Goal: Task Accomplishment & Management: Complete application form

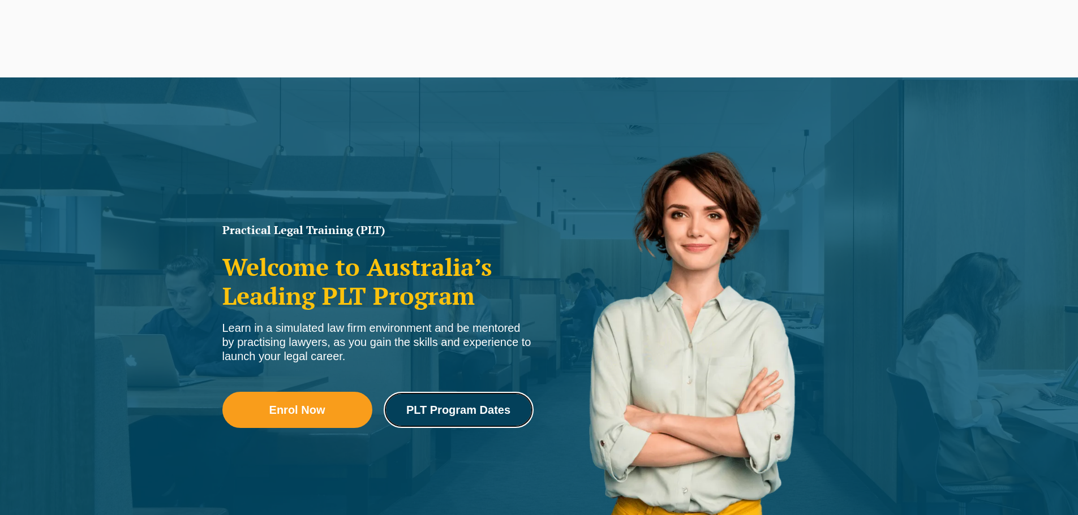
click at [494, 415] on span "PLT Program Dates" at bounding box center [458, 409] width 104 height 11
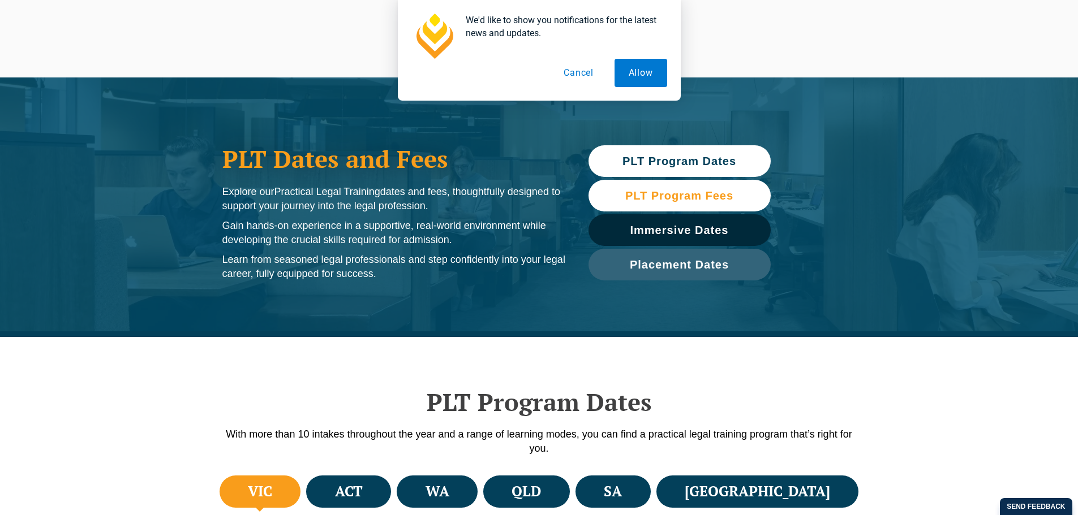
click at [683, 191] on span "PLT Program Fees" at bounding box center [679, 195] width 108 height 11
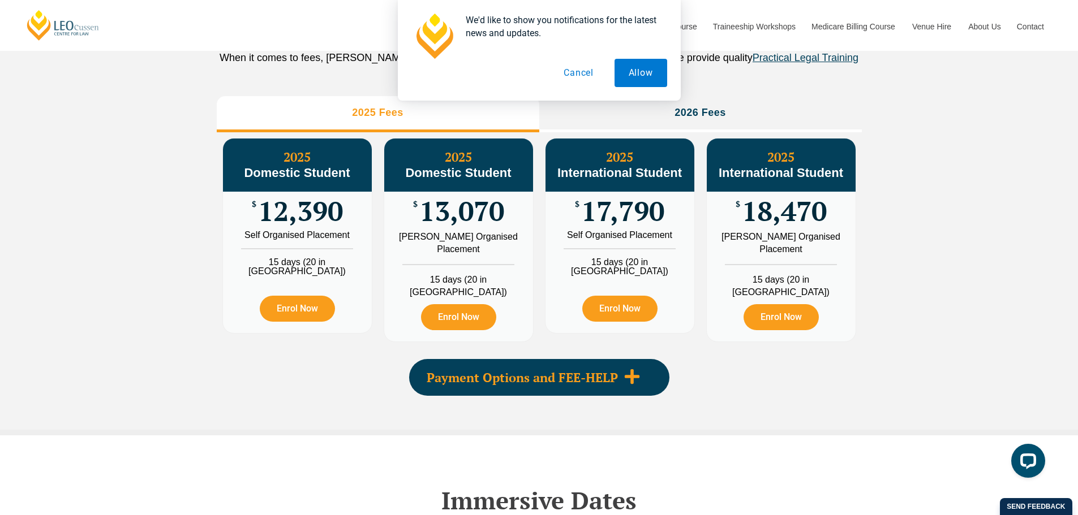
scroll to position [1275, 0]
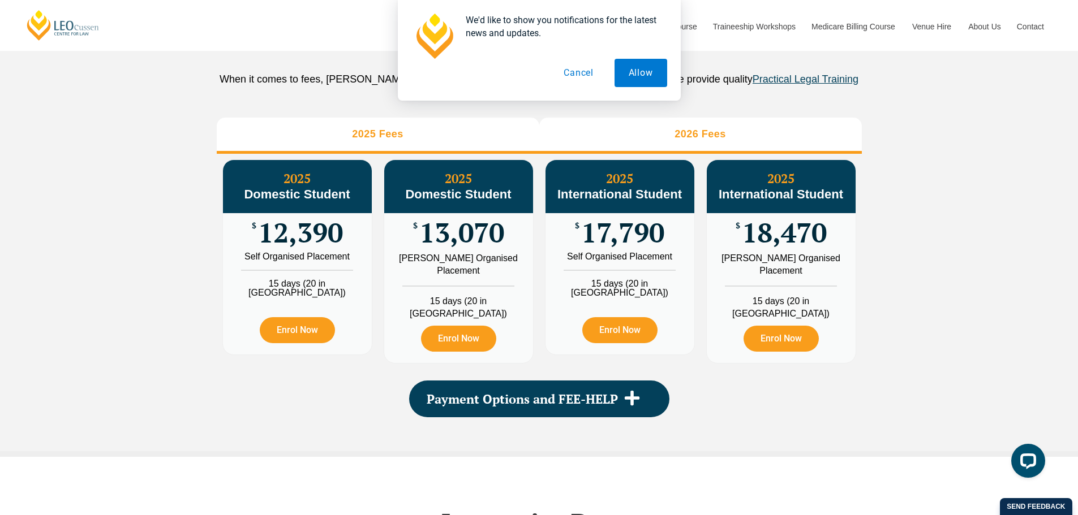
click at [699, 141] on h3 "2026 Fees" at bounding box center [699, 134] width 51 height 13
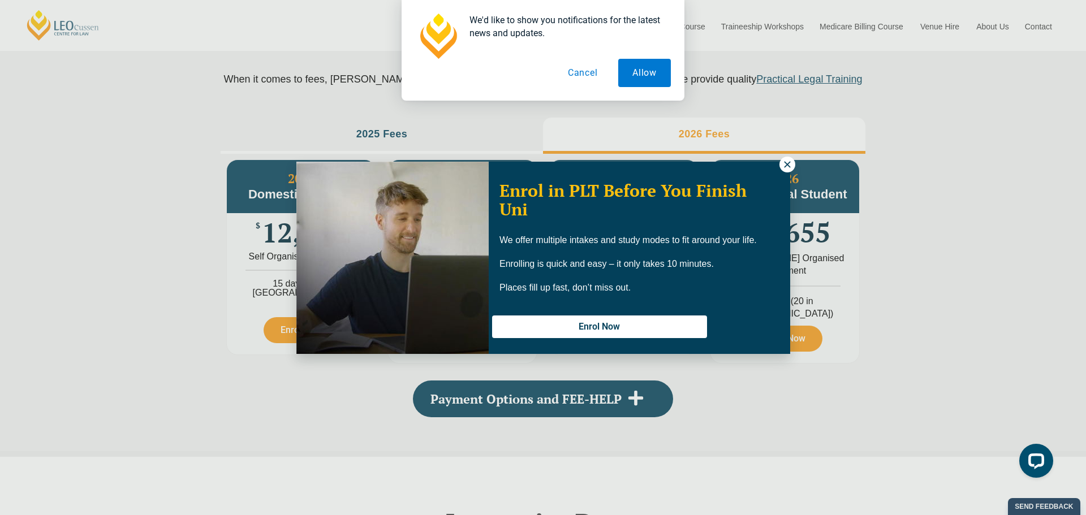
click at [789, 164] on icon at bounding box center [787, 165] width 10 height 10
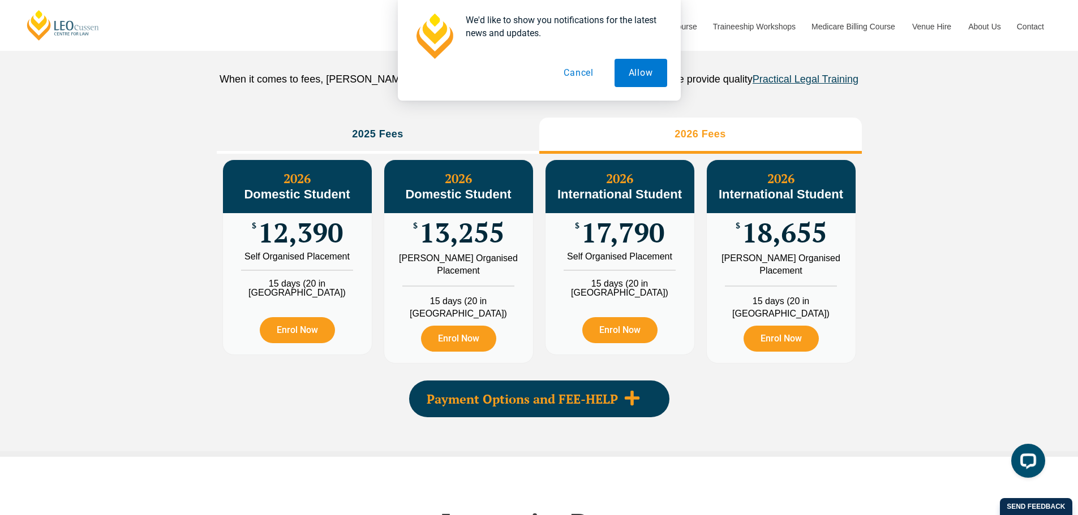
drag, startPoint x: 528, startPoint y: 398, endPoint x: 571, endPoint y: 404, distance: 44.0
click at [528, 398] on span "Payment Options and FEE-HELP" at bounding box center [522, 399] width 191 height 12
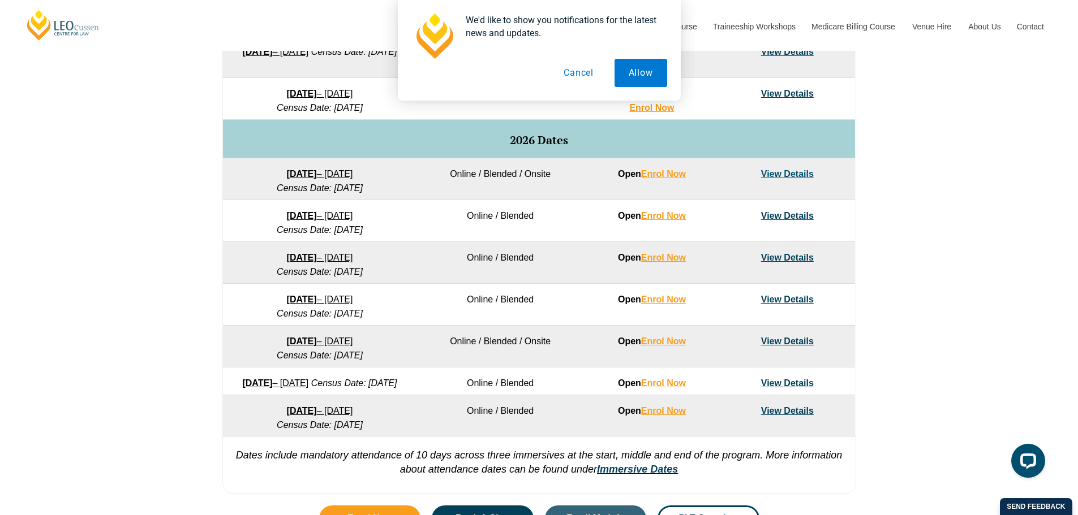
scroll to position [635, 0]
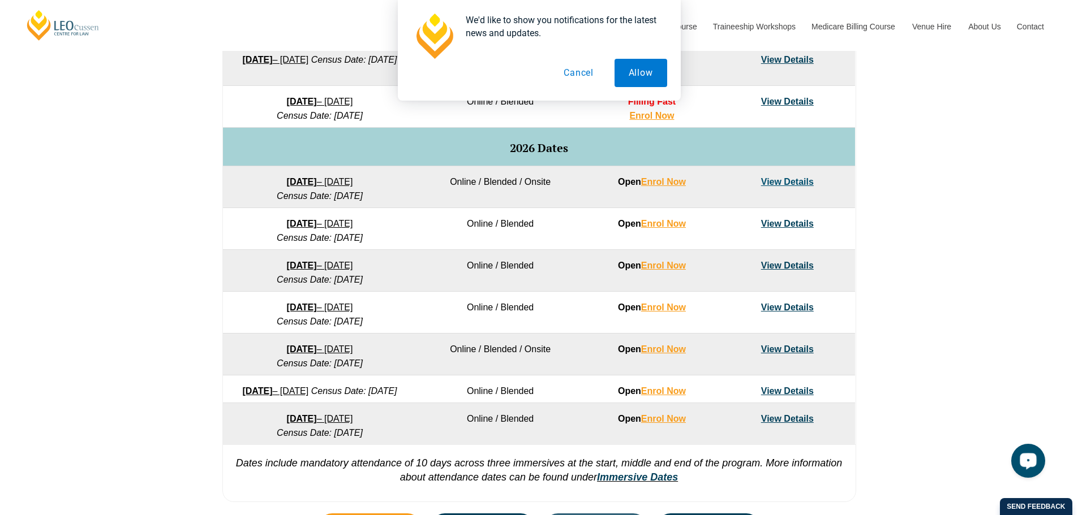
click at [793, 347] on link "View Details" at bounding box center [787, 350] width 53 height 10
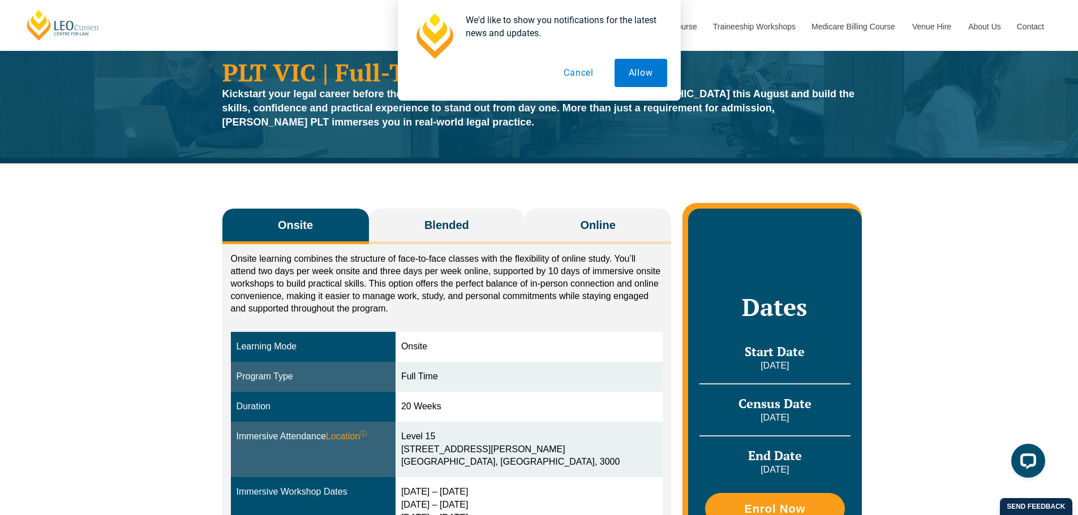
scroll to position [30, 0]
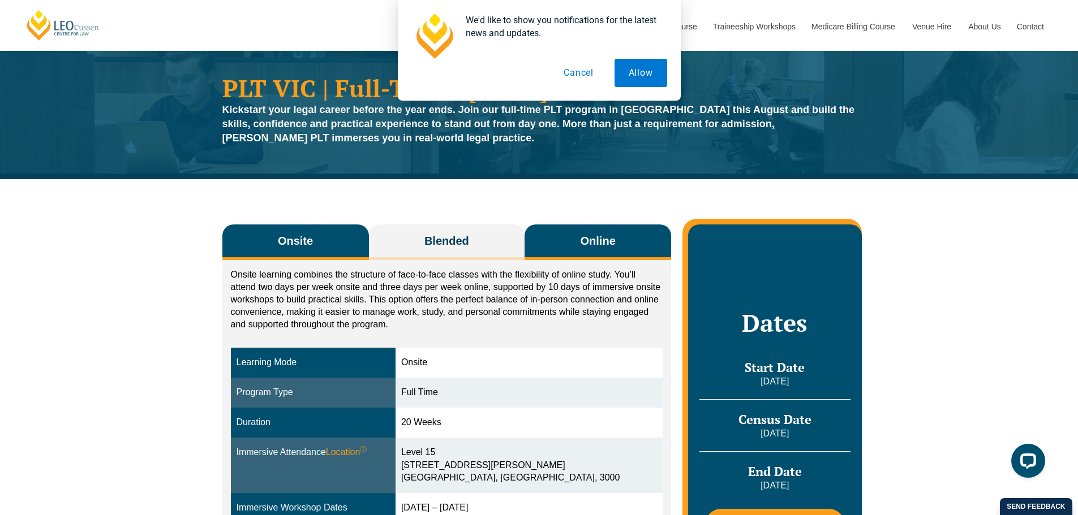
click at [589, 237] on span "Online" at bounding box center [597, 241] width 35 height 16
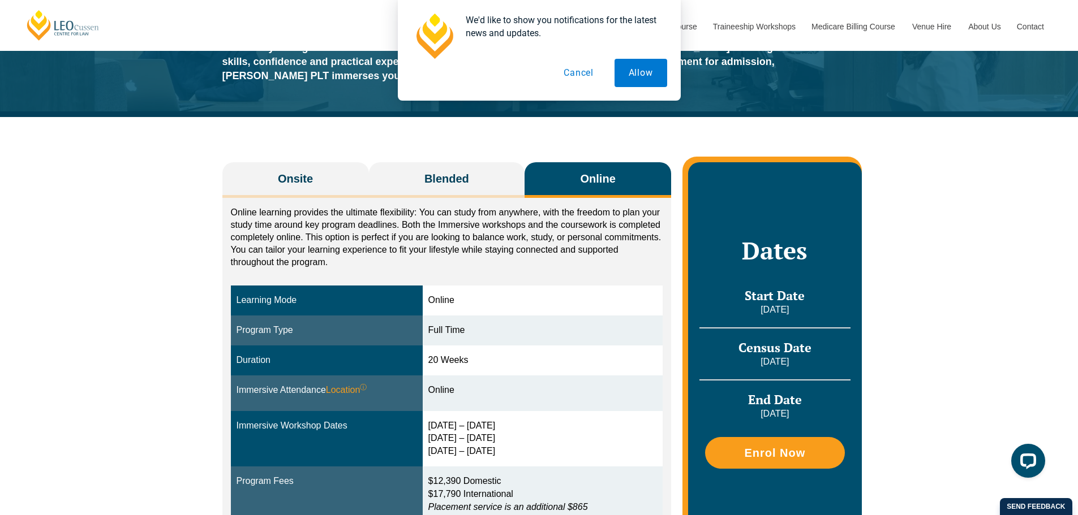
scroll to position [106, 0]
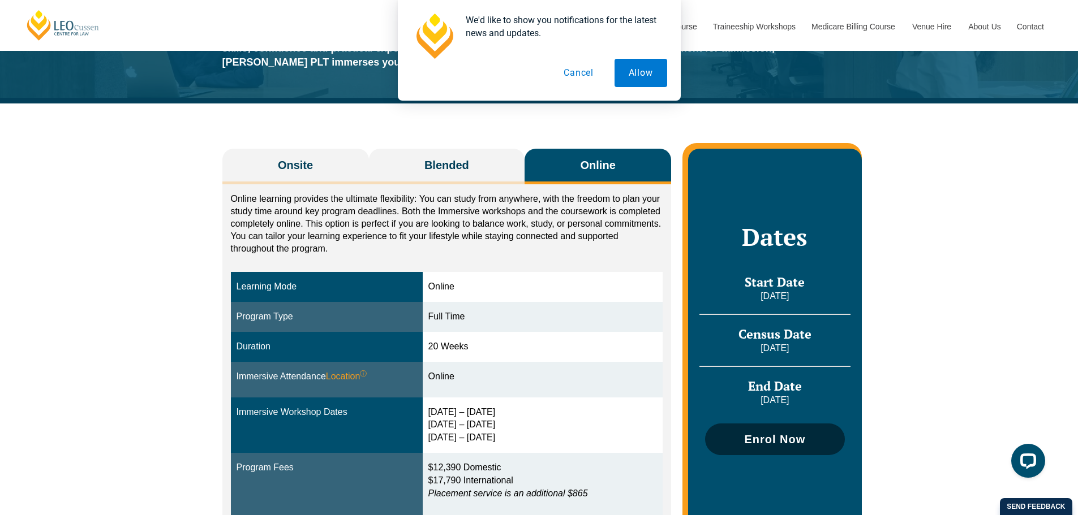
click at [762, 439] on span "Enrol Now" at bounding box center [774, 439] width 61 height 11
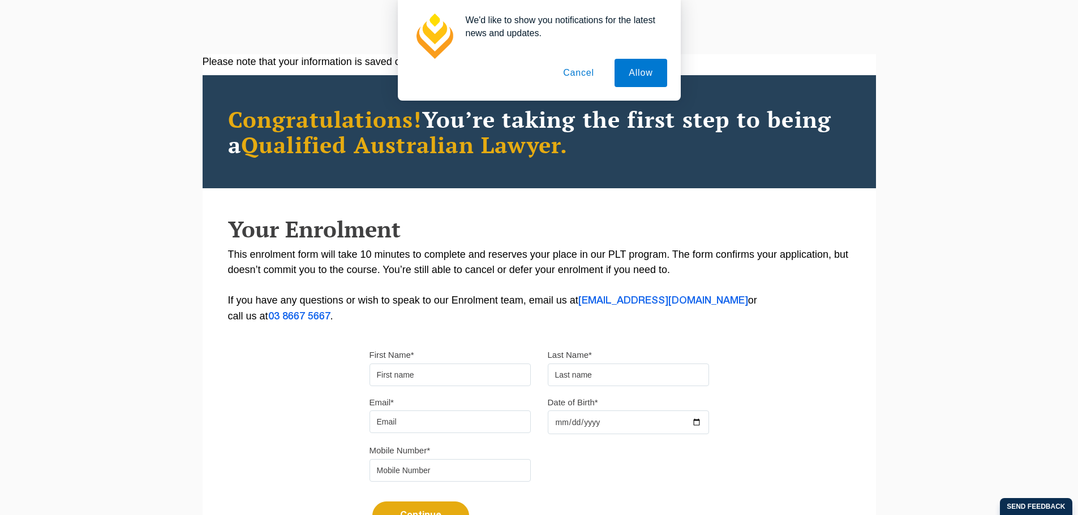
scroll to position [69, 0]
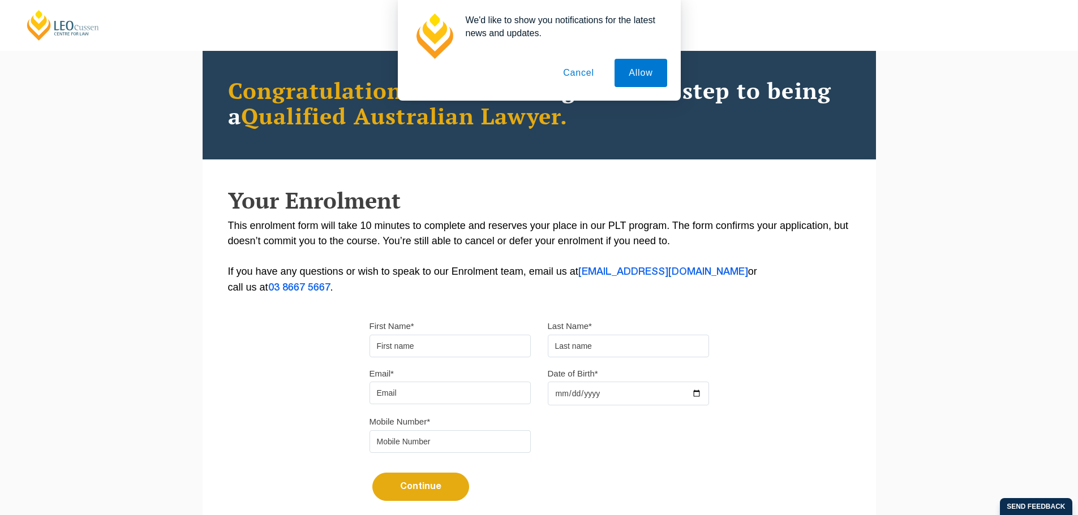
click at [471, 345] on input "First Name*" at bounding box center [449, 346] width 161 height 23
type input "[PERSON_NAME]"
type input "Lamb"
type input "trish.lamb2@gmail.com"
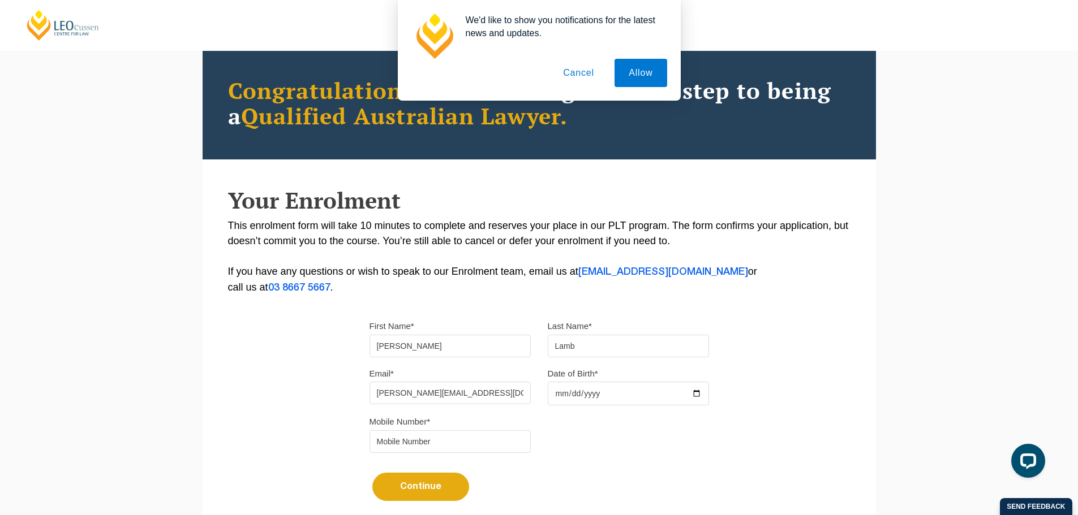
type input "0439323139"
click at [601, 395] on input "Date of Birth*" at bounding box center [628, 394] width 161 height 24
type input "1960-10-11"
click at [417, 492] on button "Continue" at bounding box center [420, 487] width 97 height 28
select select
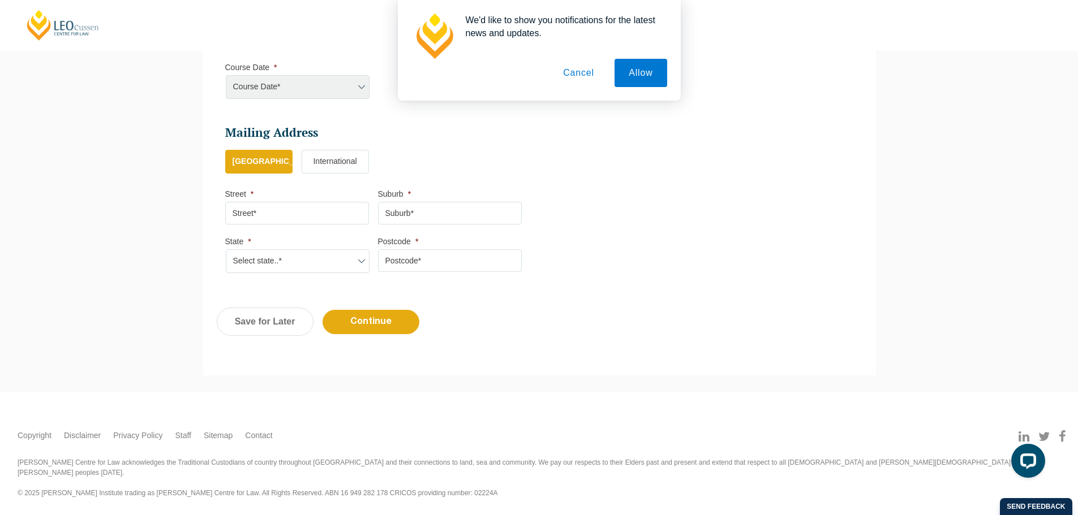
scroll to position [98, 0]
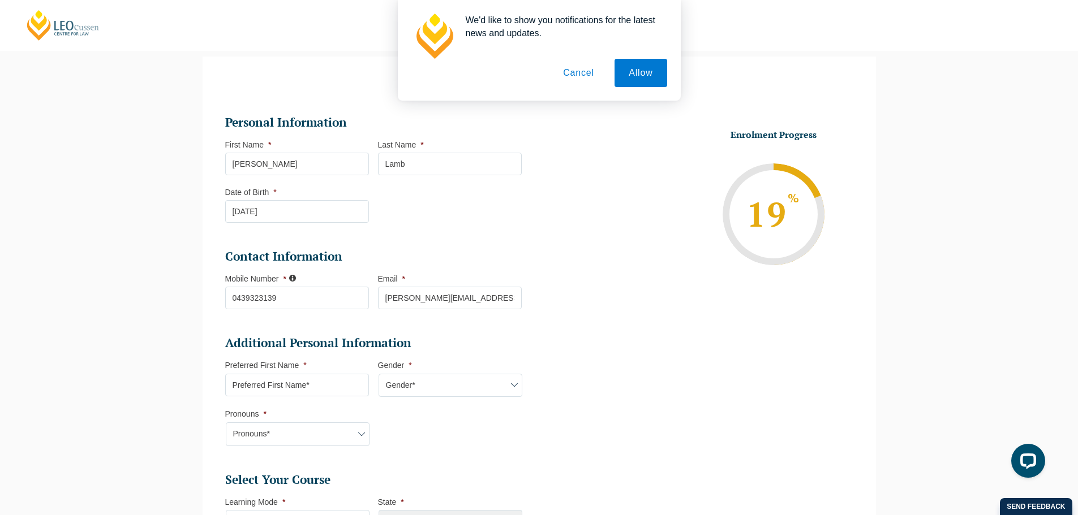
click at [333, 386] on input "Preferred First Name *" at bounding box center [297, 385] width 144 height 23
type input "Trish"
click at [428, 381] on select "Gender* Male Female Nonbinary Intersex Prefer not to disclose Other" at bounding box center [450, 386] width 144 height 24
select select "Female"
click at [378, 374] on select "Gender* Male Female Nonbinary Intersex Prefer not to disclose Other" at bounding box center [450, 386] width 144 height 24
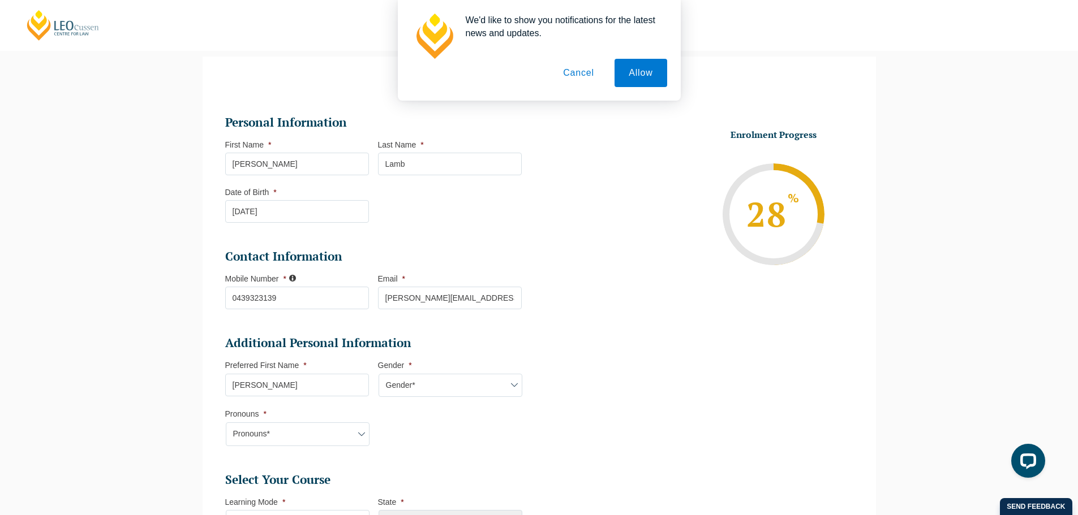
click at [303, 441] on select "Pronouns* She/Her/Hers He/Him/His They/Them/Theirs Other Prefer not to disclose" at bounding box center [298, 435] width 144 height 24
click at [411, 442] on li "Additional Personal Information Preferred First Name * Trish Gender * Gender* M…" at bounding box center [377, 396] width 305 height 122
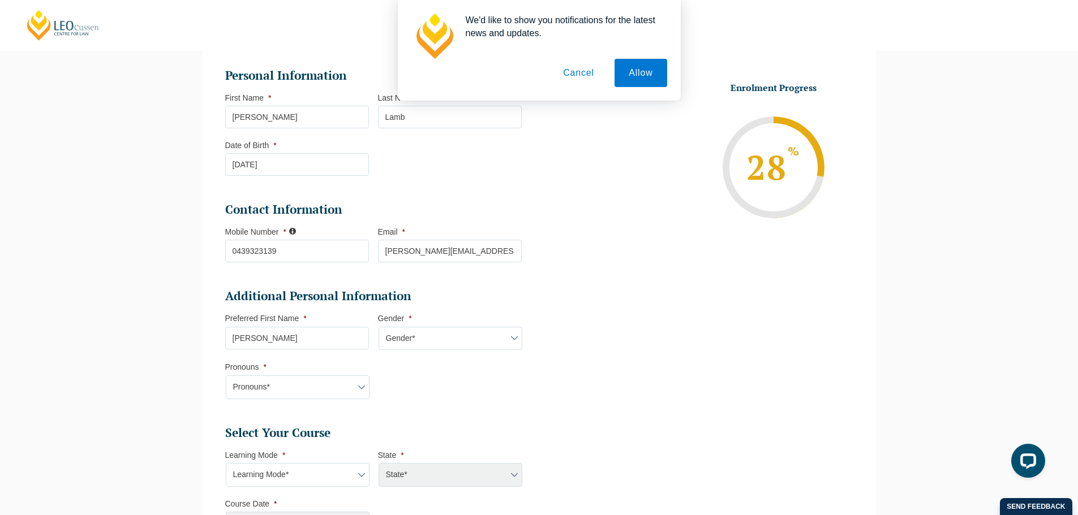
scroll to position [148, 0]
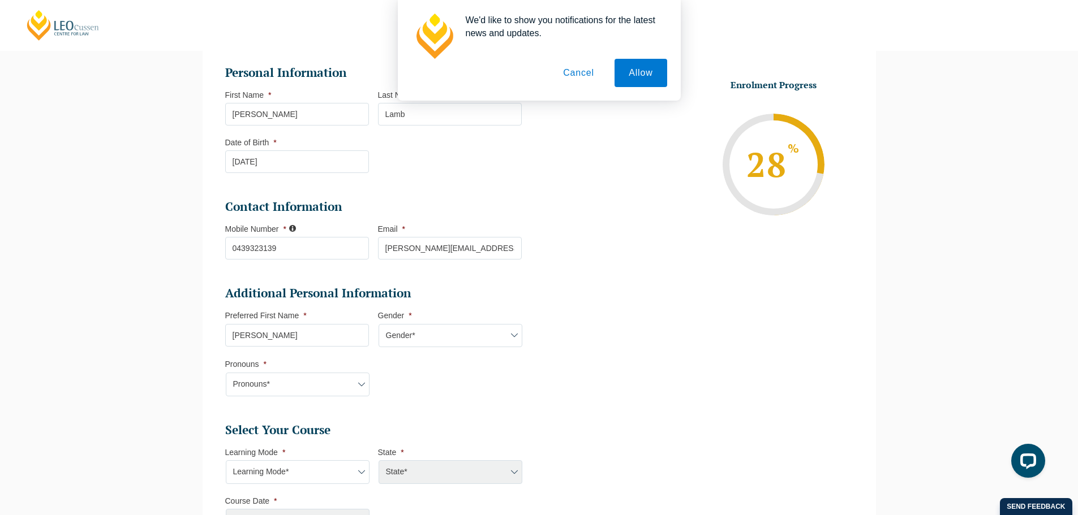
click at [307, 381] on select "Pronouns* She/Her/Hers He/Him/His They/Them/Theirs Other Prefer not to disclose" at bounding box center [298, 385] width 144 height 24
select select "Prefer not to disclose"
click at [226, 373] on select "Pronouns* She/Her/Hers He/Him/His They/Them/Theirs Other Prefer not to disclose" at bounding box center [298, 385] width 144 height 24
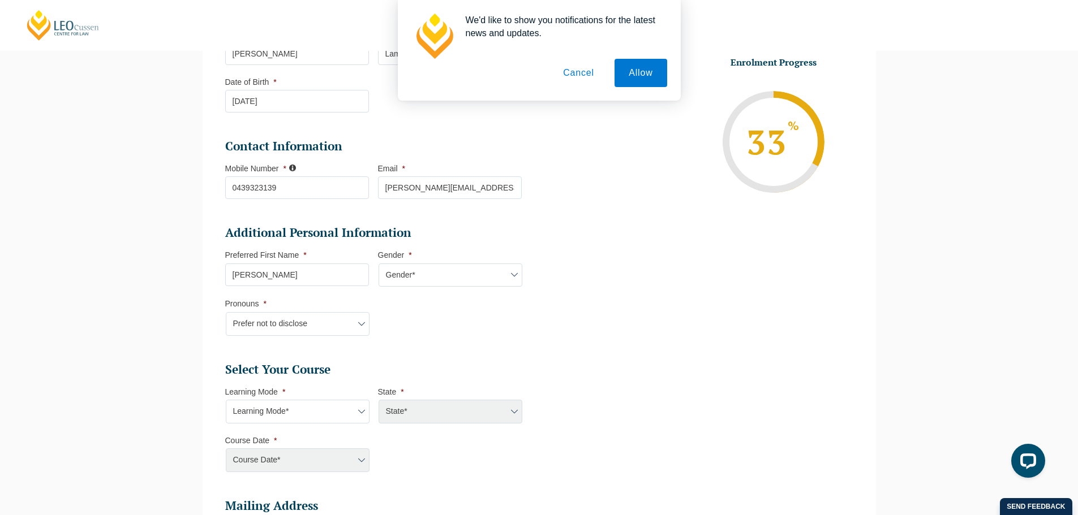
scroll to position [243, 0]
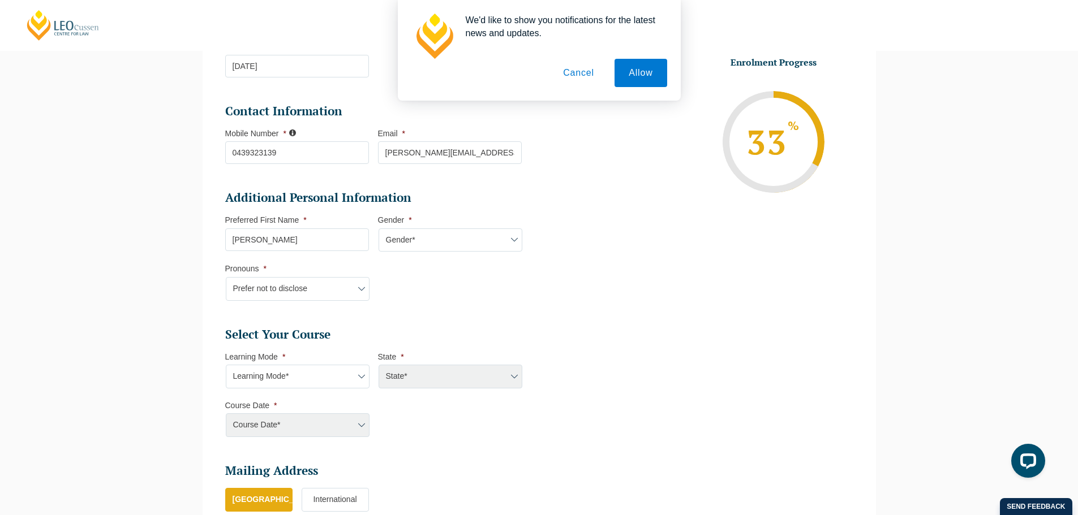
click at [324, 377] on select "Learning Mode* Online Full Time Learning Online Part Time Learning Blended Full…" at bounding box center [298, 377] width 144 height 24
select select "Online Full Time Learning"
click at [226, 365] on select "Learning Mode* Online Full Time Learning Online Part Time Learning Blended Full…" at bounding box center [298, 377] width 144 height 24
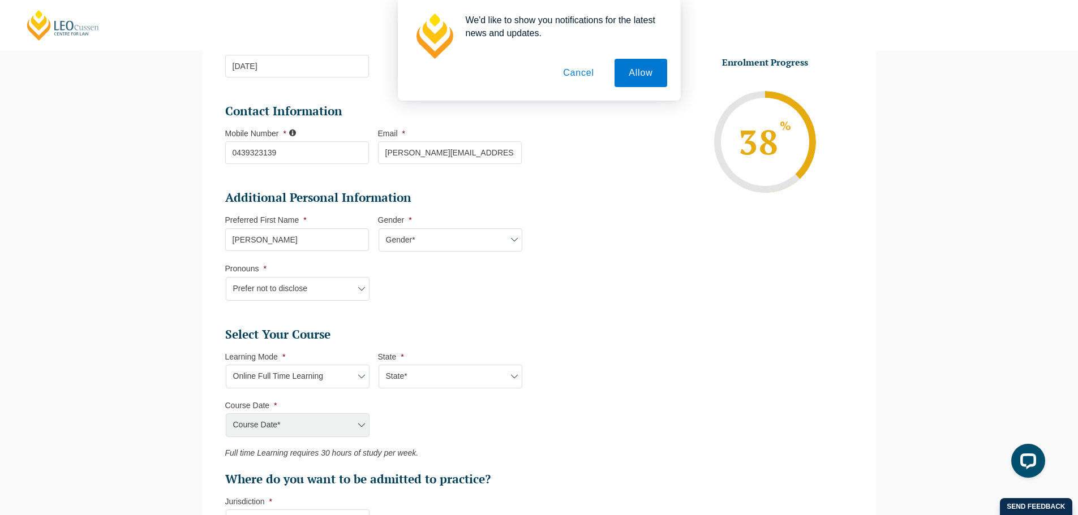
click at [447, 370] on select "State* National (ACT/NSW, VIC, QLD, SA, WA)" at bounding box center [450, 377] width 144 height 24
select select "National (ACT/NSW, VIC, QLD, SA, WA)"
click at [378, 365] on select "State* National (ACT/NSW, VIC, QLD, SA, WA)" at bounding box center [450, 377] width 144 height 24
drag, startPoint x: 308, startPoint y: 429, endPoint x: 317, endPoint y: 425, distance: 10.2
click at [308, 429] on select "Course Date* September 2025 (22-Sep-2025 to 20-Feb-2026) December 2025 (08-Dec-…" at bounding box center [298, 426] width 144 height 24
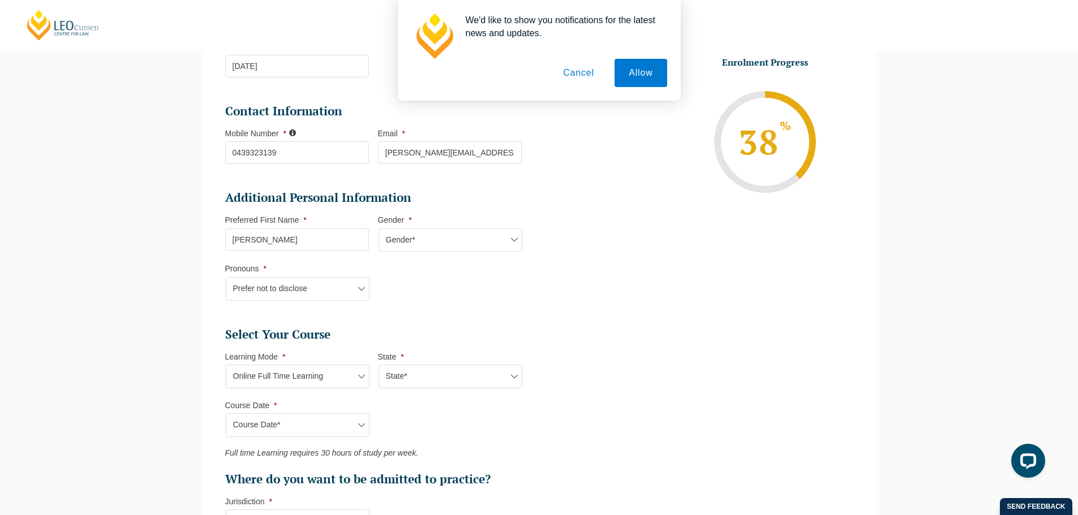
select select "August 2026 (03-Aug-2026 to 18-Dec-2026)"
click at [226, 414] on select "Course Date* September 2025 (22-Sep-2025 to 20-Feb-2026) December 2025 (08-Dec-…" at bounding box center [298, 426] width 144 height 24
type input "Intake 08 August 2026 FT"
type input "Practical Legal Training (NAT)"
select select "NAT PLT (AUG) 2026 Full Time Online"
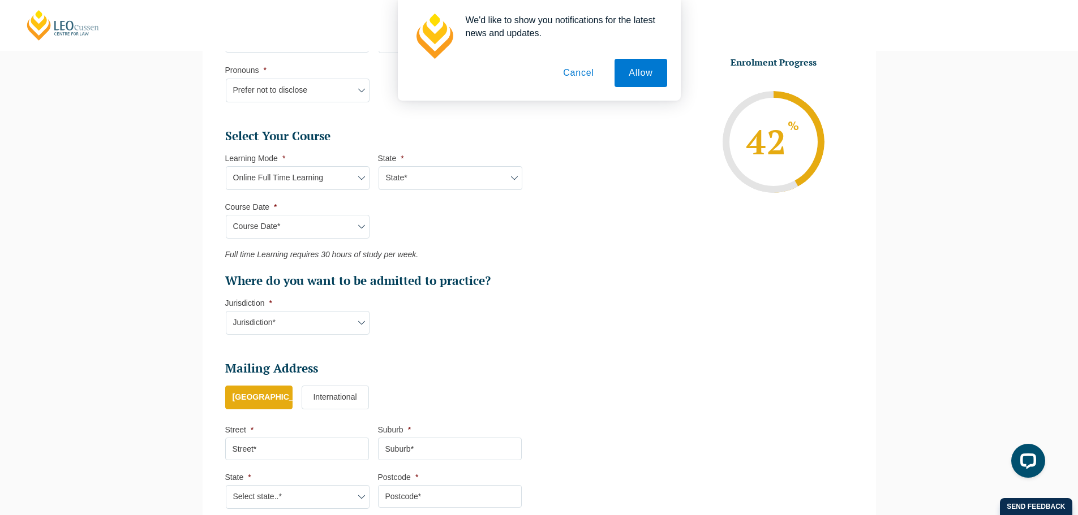
scroll to position [445, 0]
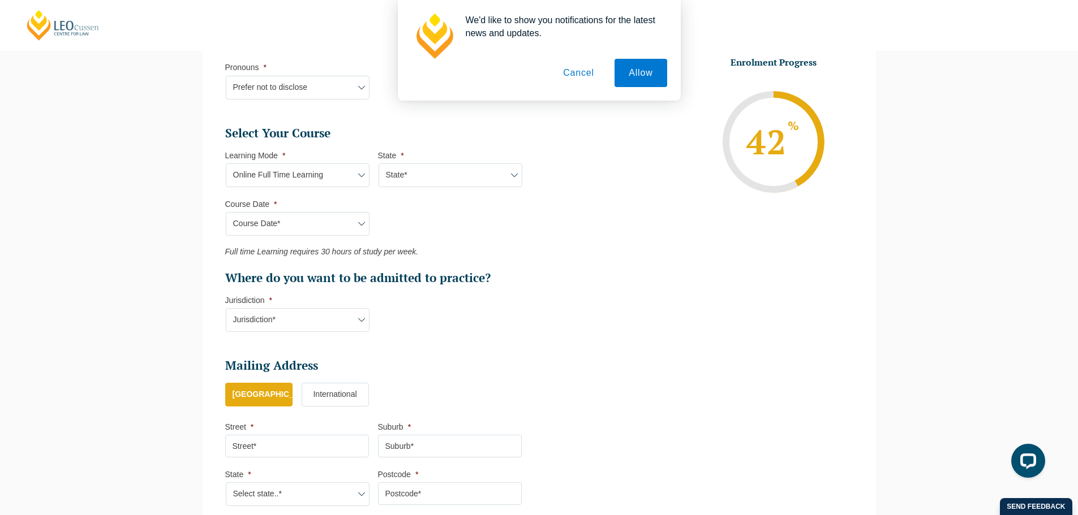
click at [328, 323] on select "Jurisdiction* VIC ACT/NSW SA WA QLD" at bounding box center [298, 320] width 144 height 24
select select "VIC"
click at [226, 308] on select "Jurisdiction* VIC ACT/NSW SA WA QLD" at bounding box center [298, 320] width 144 height 24
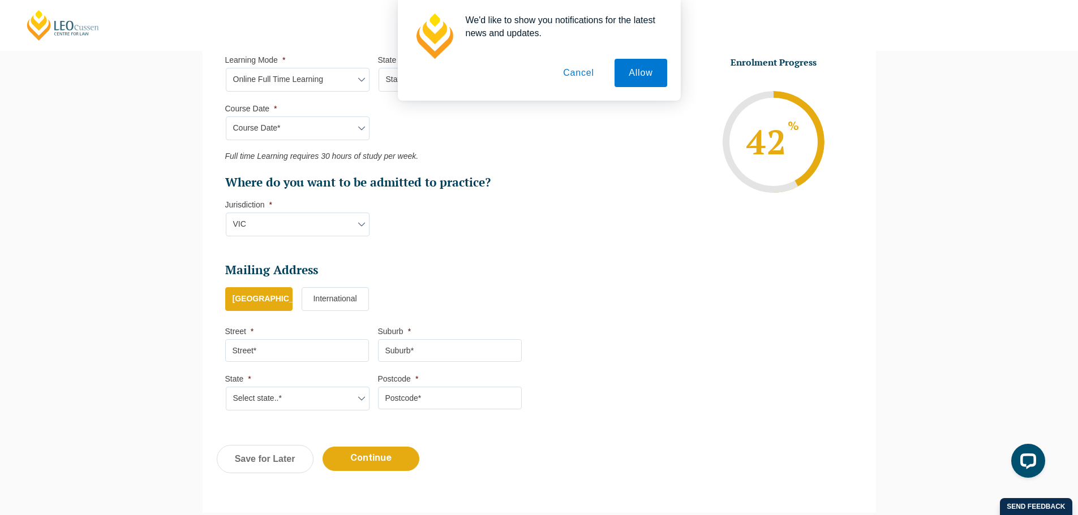
scroll to position [537, 0]
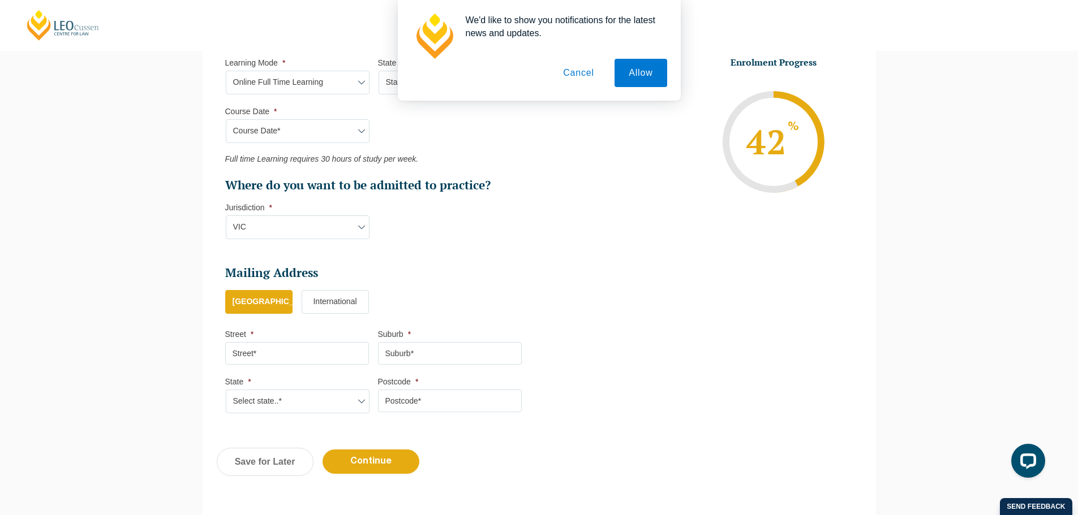
click at [313, 356] on input "Street *" at bounding box center [297, 353] width 144 height 23
type input "48 Vineyard Avenue"
type input "Avenel"
select select "VIC"
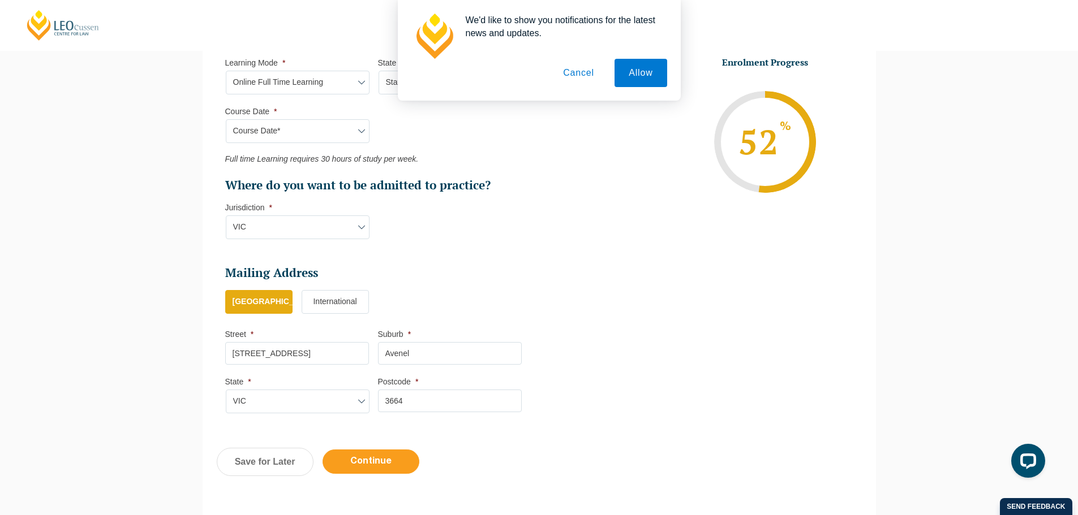
type input "3664"
drag, startPoint x: 375, startPoint y: 458, endPoint x: 399, endPoint y: 458, distance: 24.3
click at [375, 458] on input "Continue" at bounding box center [370, 462] width 97 height 24
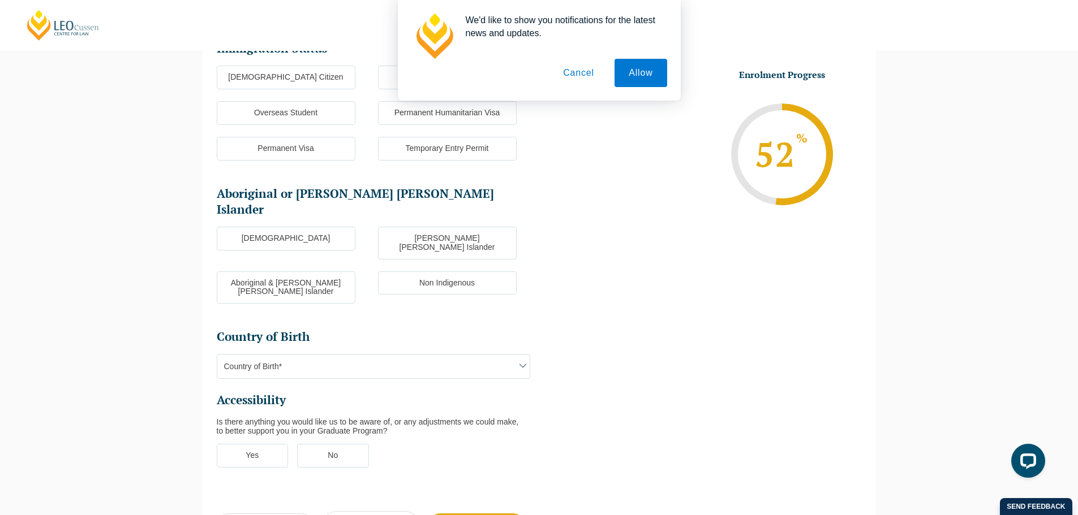
scroll to position [98, 0]
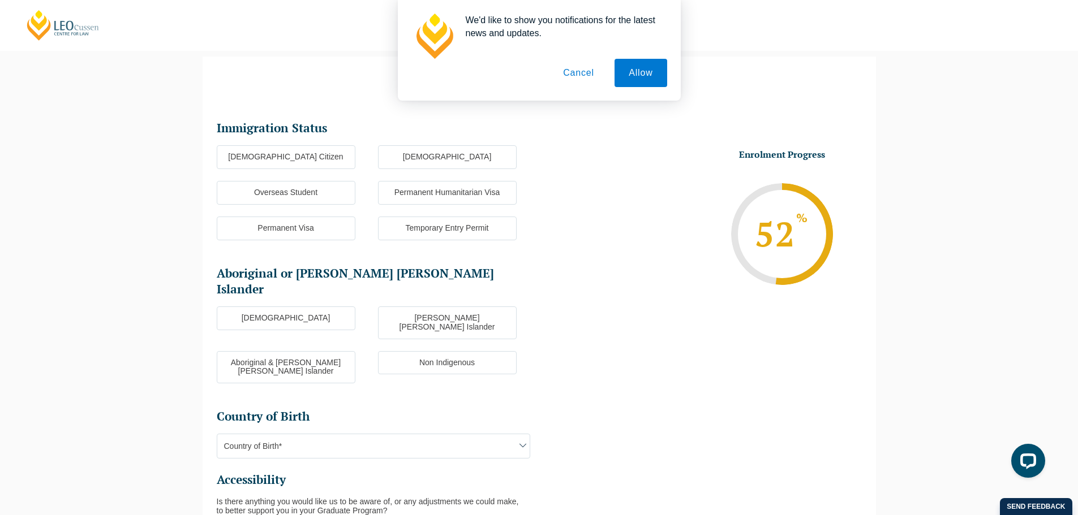
click at [290, 156] on label "Australian Citizen" at bounding box center [286, 157] width 139 height 24
click at [0, 0] on input "Australian Citizen" at bounding box center [0, 0] width 0 height 0
click at [460, 351] on label "Non Indigenous" at bounding box center [447, 363] width 139 height 24
click at [0, 0] on input "Non Indigenous" at bounding box center [0, 0] width 0 height 0
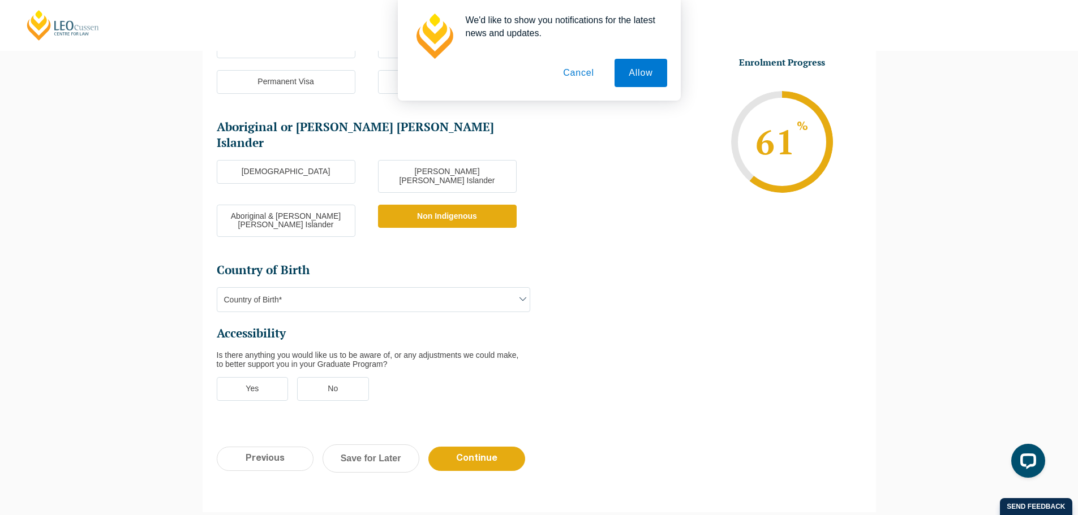
click at [413, 288] on span "Country of Birth*" at bounding box center [373, 300] width 312 height 24
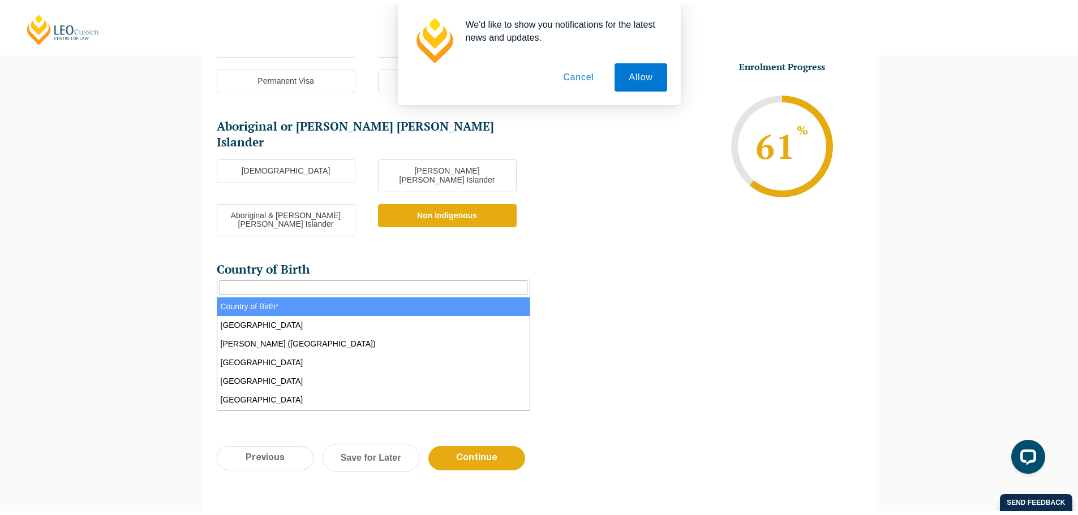
scroll to position [255, 0]
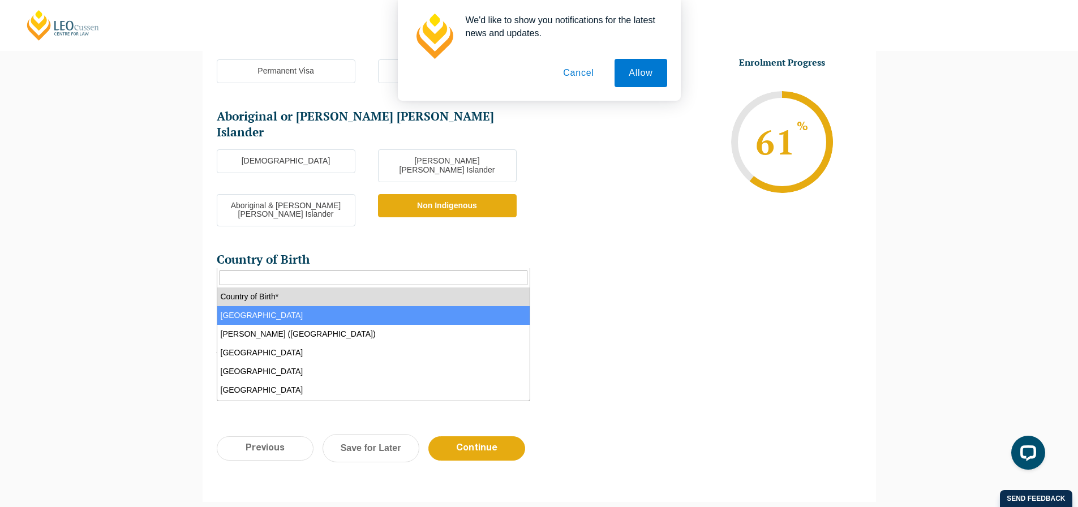
select select "Australia 1101"
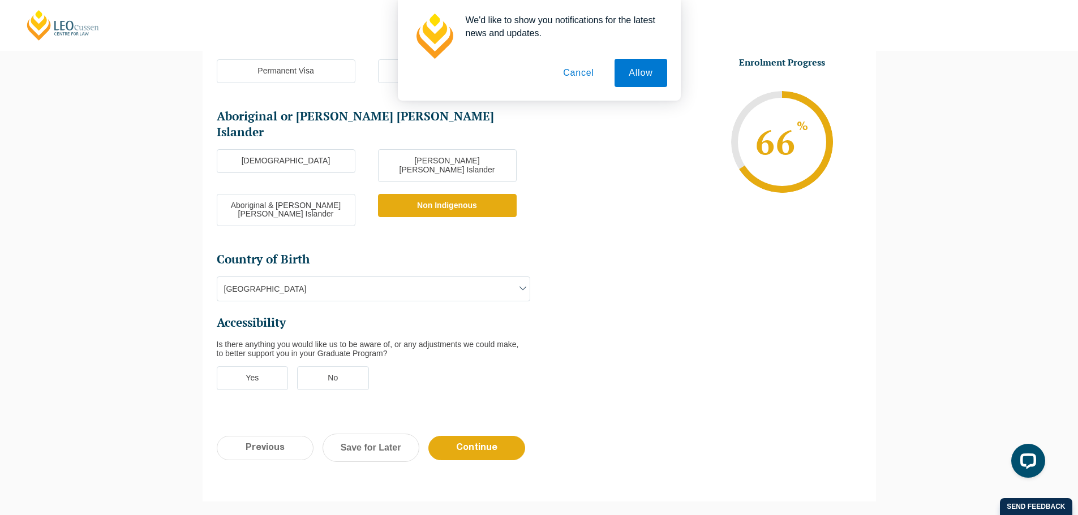
click at [336, 367] on label "No" at bounding box center [333, 379] width 72 height 24
click at [0, 0] on input "No" at bounding box center [0, 0] width 0 height 0
click at [479, 436] on input "Continue" at bounding box center [476, 448] width 97 height 24
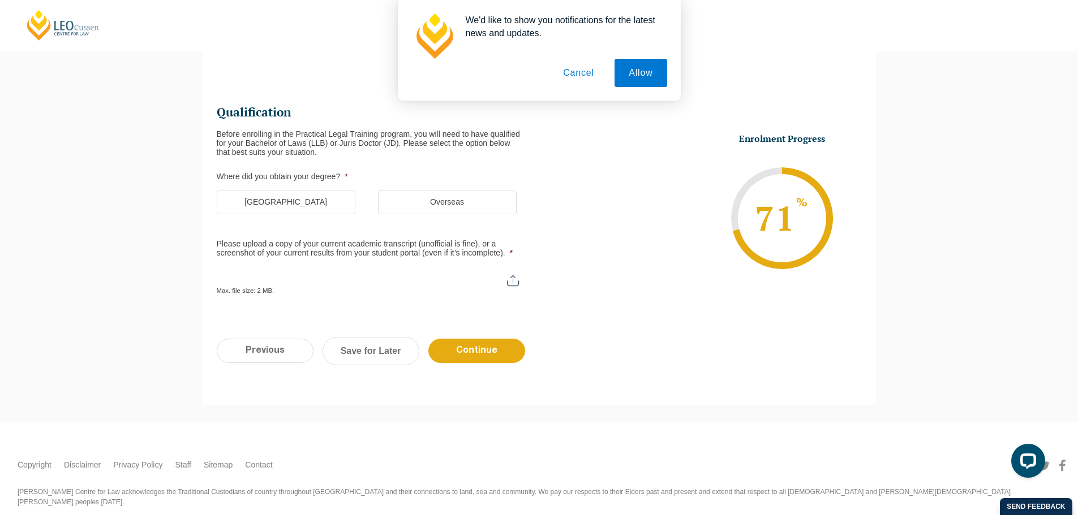
scroll to position [0, 0]
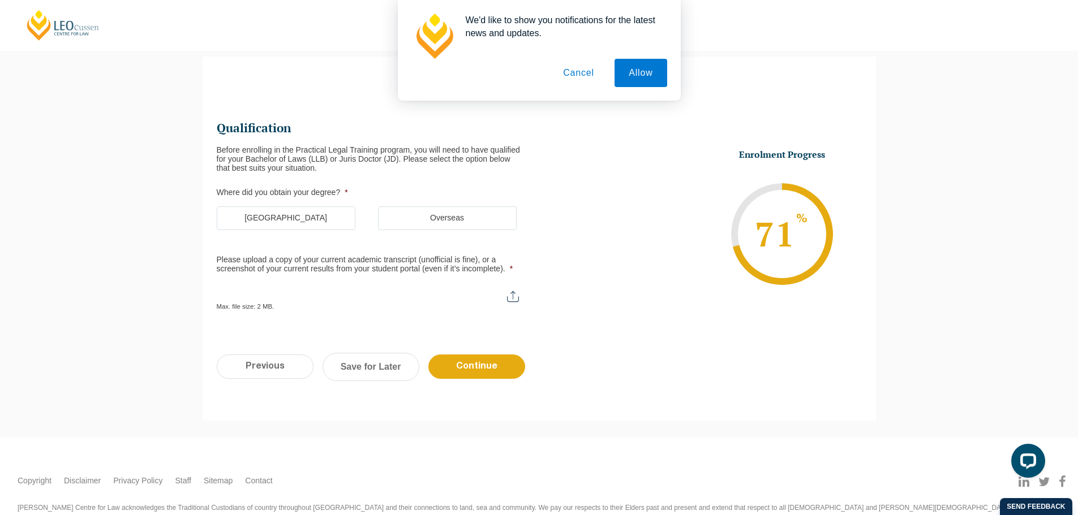
click at [316, 225] on label "Australia" at bounding box center [286, 218] width 139 height 24
click at [0, 0] on input "Australia" at bounding box center [0, 0] width 0 height 0
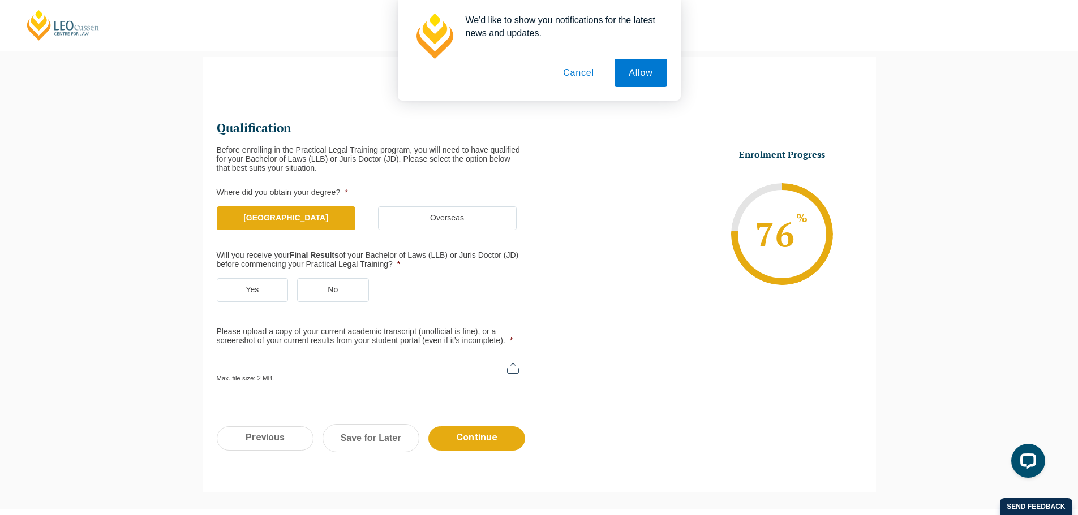
click at [253, 290] on label "Yes" at bounding box center [253, 290] width 72 height 24
click at [0, 0] on input "Yes" at bounding box center [0, 0] width 0 height 0
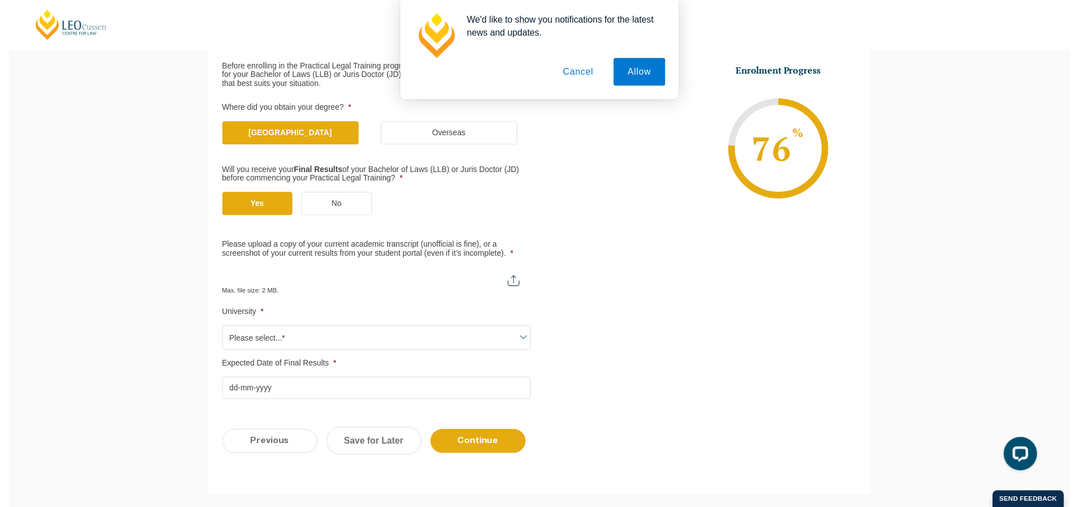
scroll to position [183, 0]
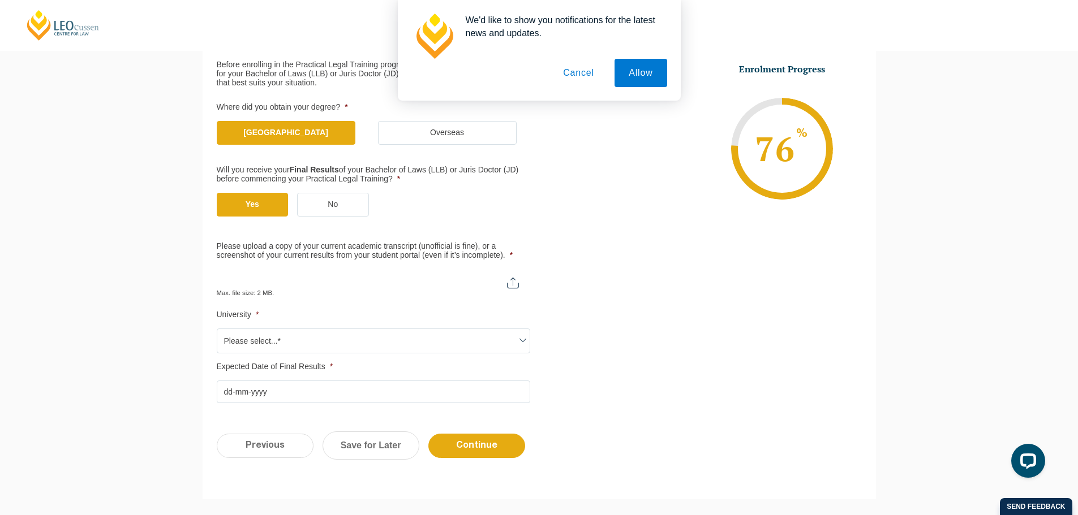
click at [354, 339] on span "Please select...*" at bounding box center [373, 341] width 312 height 24
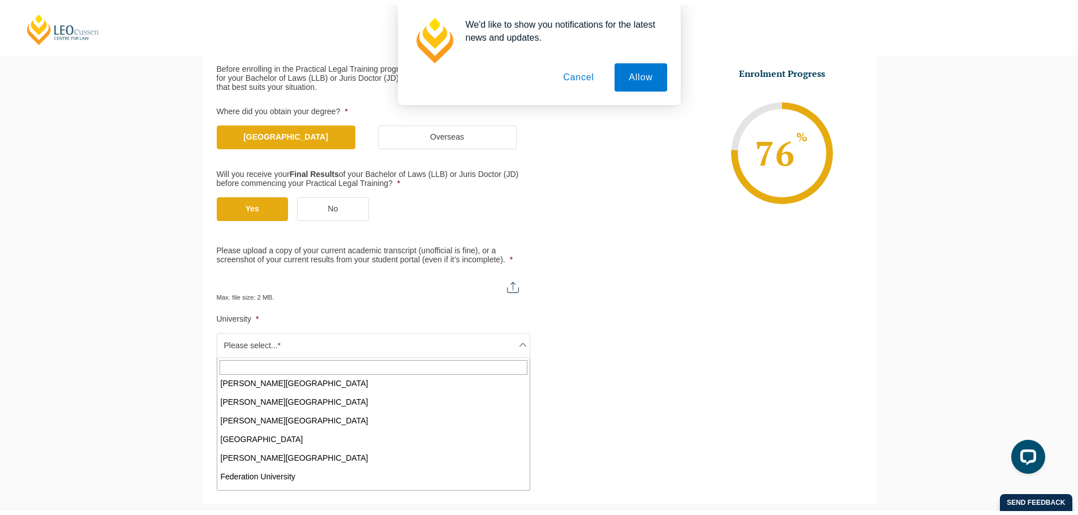
scroll to position [107, 0]
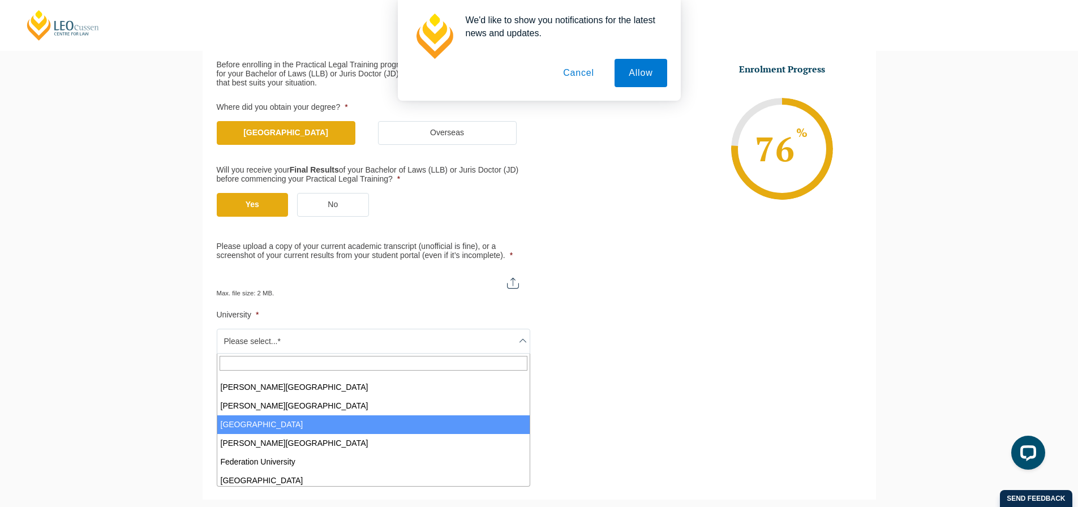
select select "Deakin University"
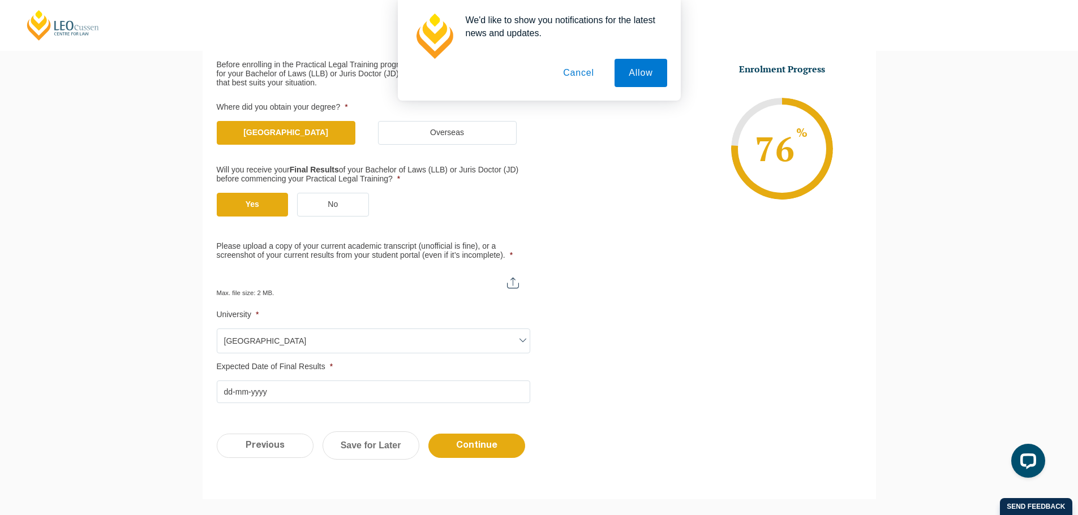
click at [516, 281] on input "Please upload a copy of your current academic transcript (unofficial is fine), …" at bounding box center [373, 278] width 313 height 19
type input "C:\fakepath\Results.pdf"
click at [350, 398] on input "Expected Date of Final Results *" at bounding box center [373, 392] width 313 height 23
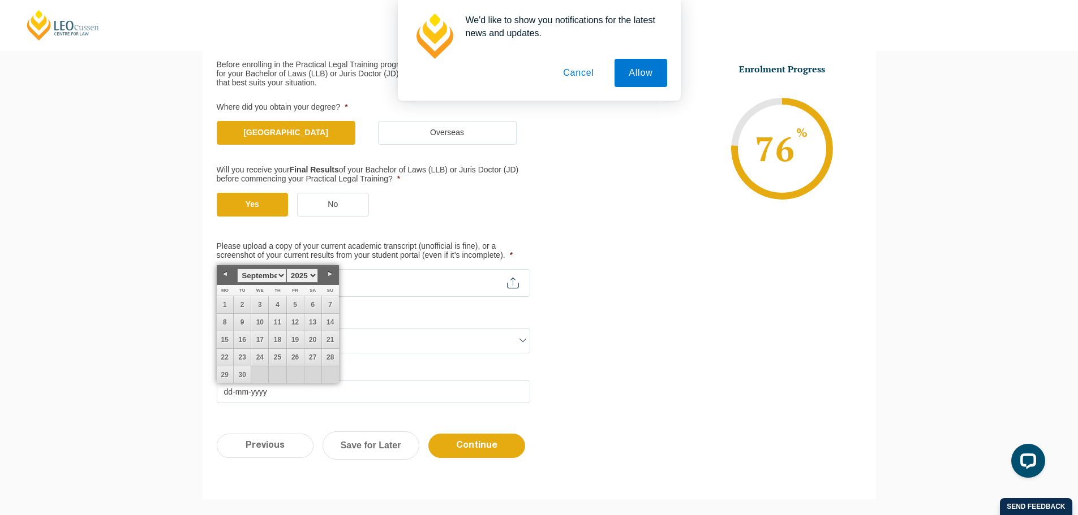
click at [310, 275] on select "1925 1926 1927 1928 1929 1930 1931 1932 1933 1934 1935 1936 1937 1938 1939 1940…" at bounding box center [302, 276] width 32 height 14
click at [272, 275] on select "January February March April May June July August September October November De…" at bounding box center [261, 276] width 49 height 14
click at [298, 302] on link "3" at bounding box center [295, 304] width 17 height 17
type input "03-07-2026"
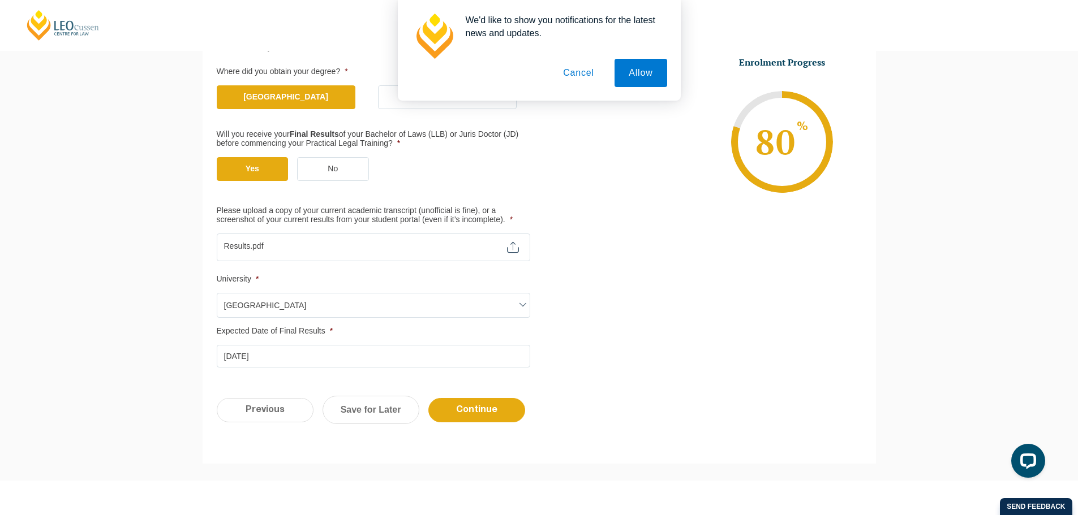
scroll to position [225, 0]
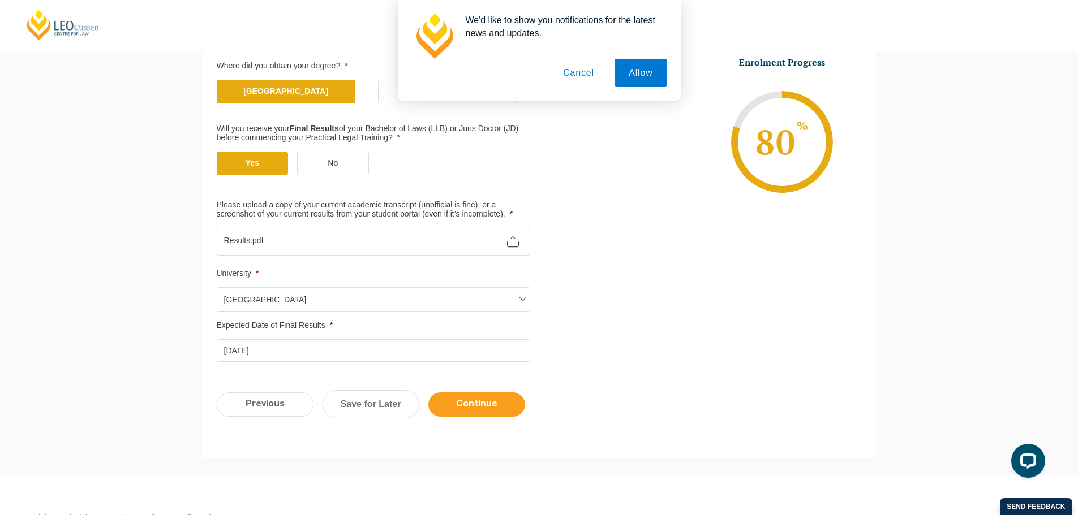
click at [466, 402] on input "Continue" at bounding box center [476, 405] width 97 height 24
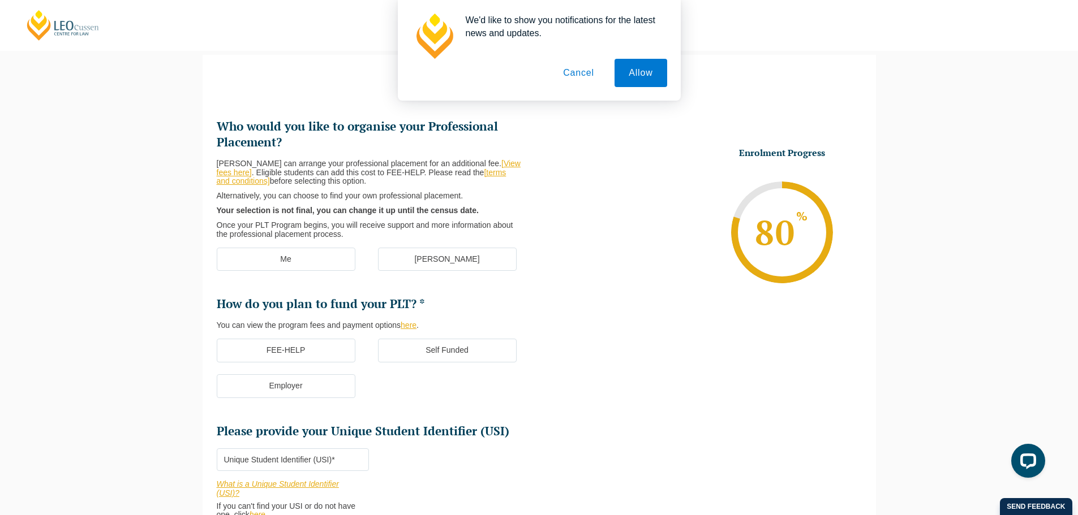
scroll to position [98, 0]
click at [455, 258] on label "[PERSON_NAME]" at bounding box center [447, 261] width 139 height 24
click at [0, 0] on input "[PERSON_NAME]" at bounding box center [0, 0] width 0 height 0
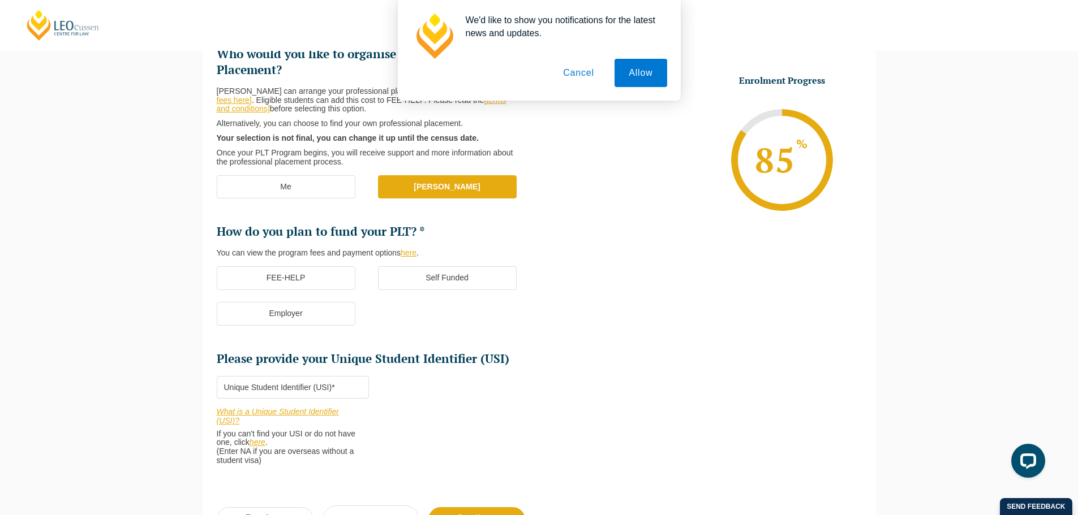
scroll to position [173, 0]
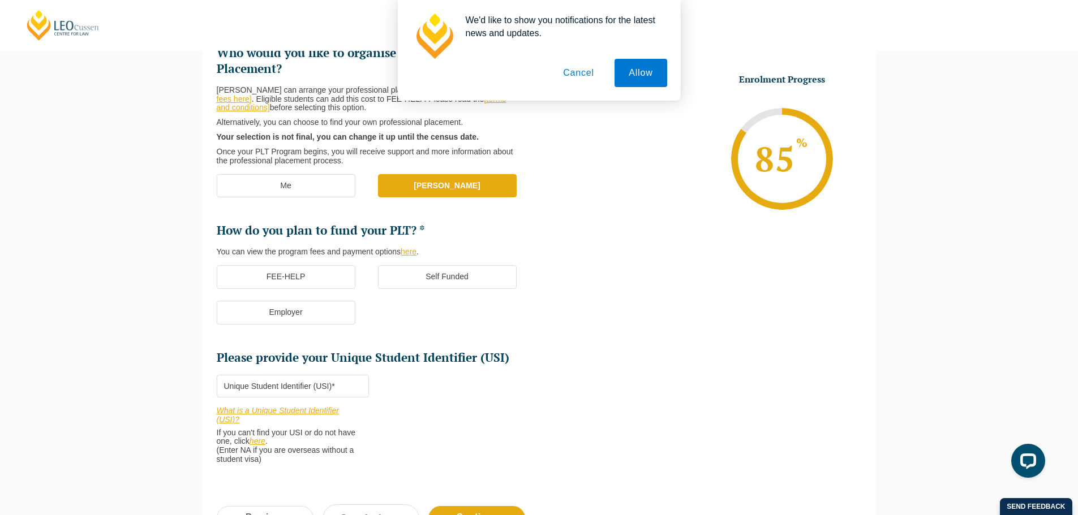
click at [272, 276] on label "FEE-HELP" at bounding box center [286, 277] width 139 height 24
click at [0, 0] on input "FEE-HELP" at bounding box center [0, 0] width 0 height 0
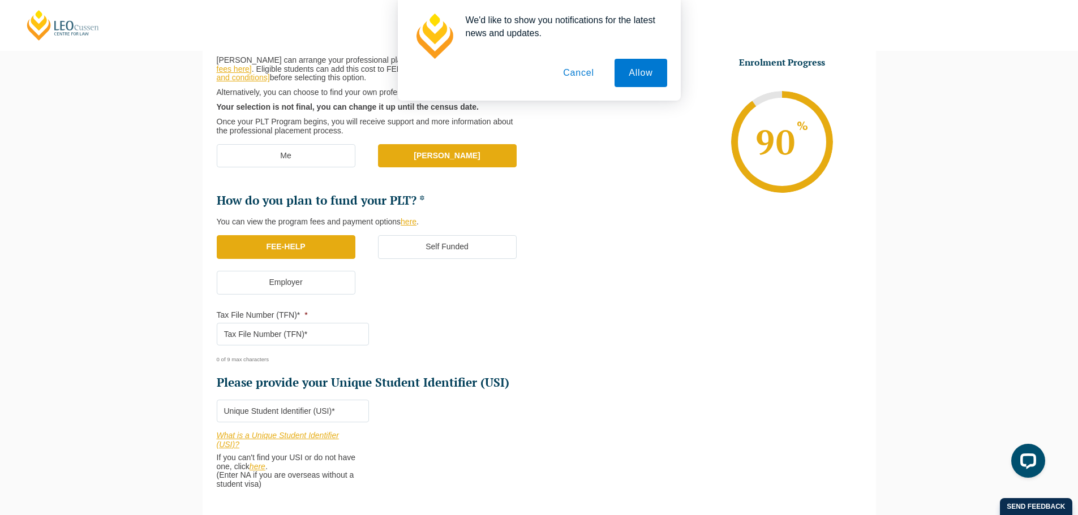
scroll to position [205, 0]
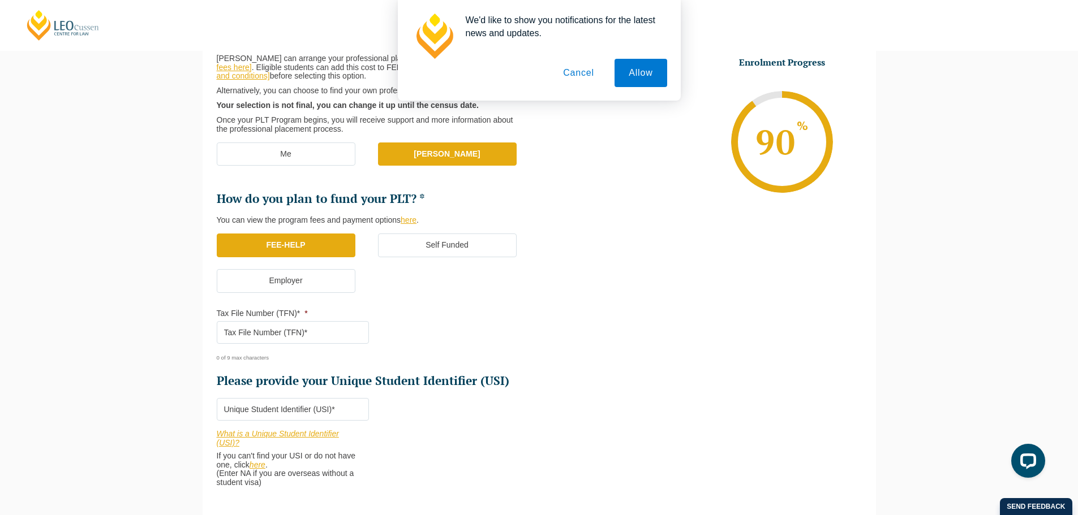
click at [335, 337] on input "Tax File Number (TFN)* *" at bounding box center [293, 332] width 152 height 23
type input "312460632"
click at [248, 415] on input "Please provide your Unique Student Identifier (USI) *" at bounding box center [293, 409] width 152 height 23
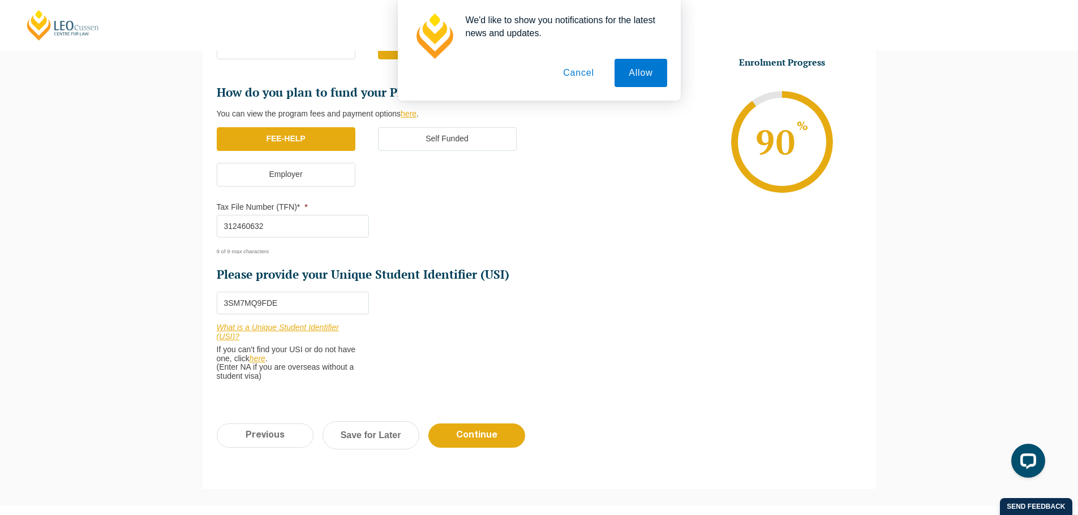
scroll to position [326, 0]
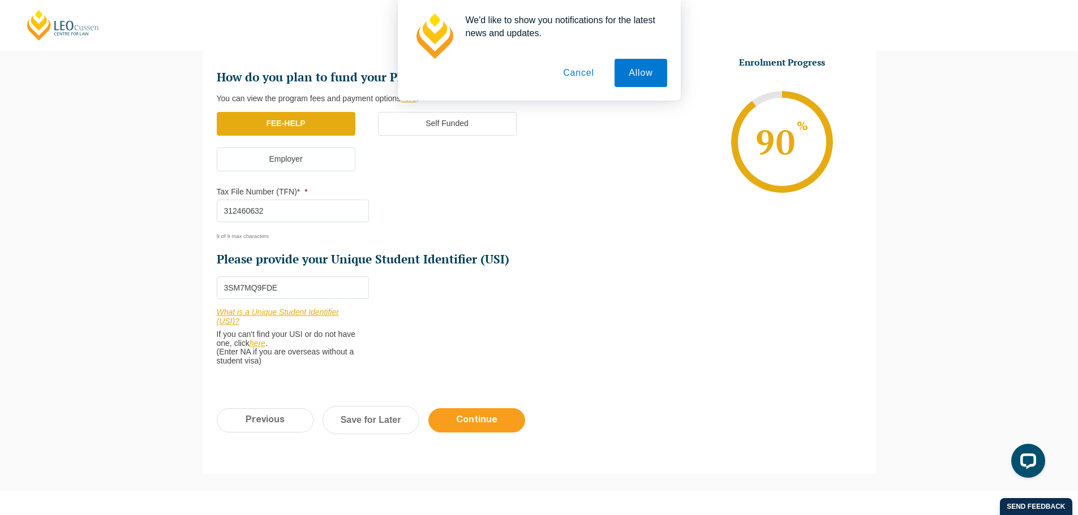
type input "3SM7MQ9FDE"
click at [506, 422] on input "Continue" at bounding box center [476, 420] width 97 height 24
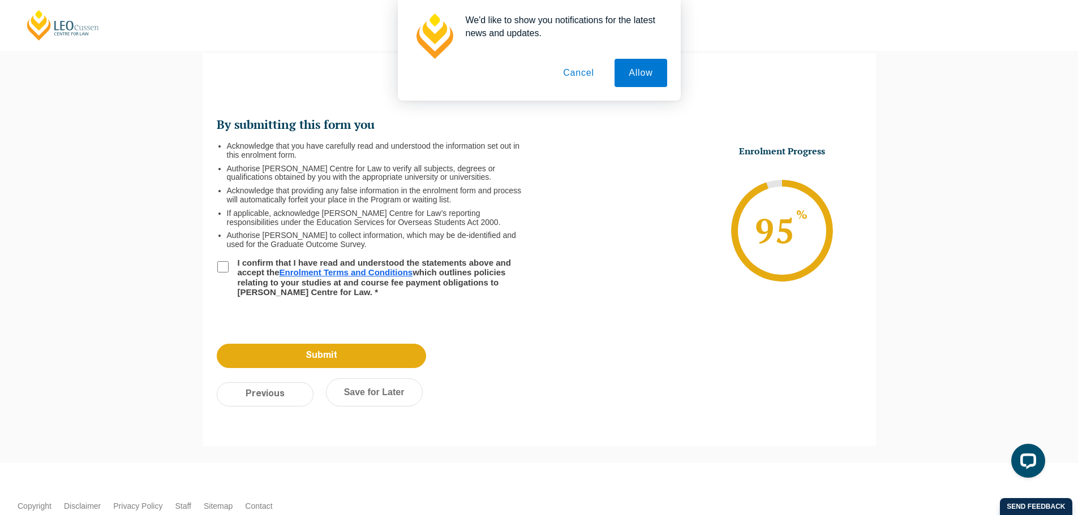
scroll to position [98, 0]
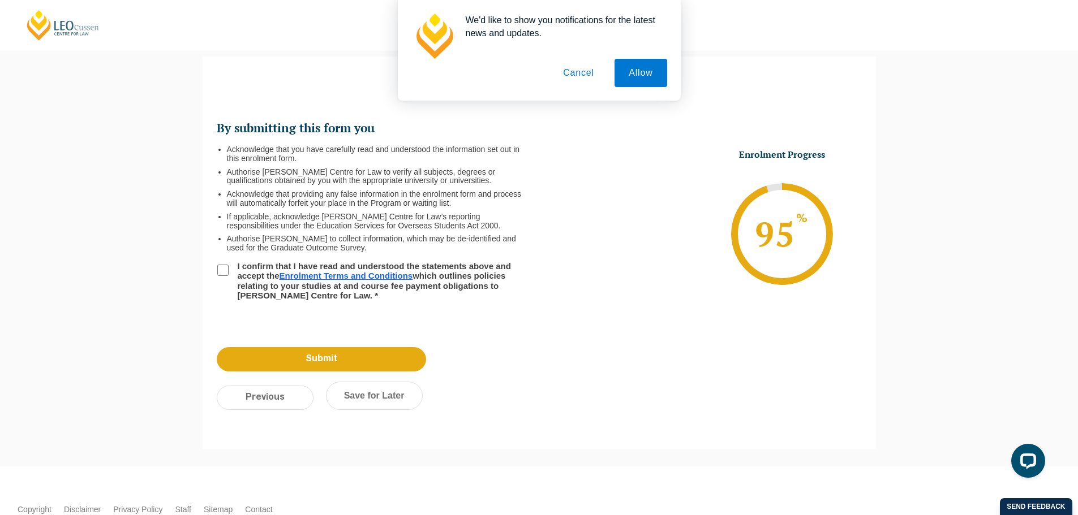
click at [221, 266] on input "I confirm that I have read and understood the statements above and accept the E…" at bounding box center [222, 270] width 11 height 11
checkbox input "true"
click at [302, 360] on input "Submit" at bounding box center [321, 359] width 209 height 24
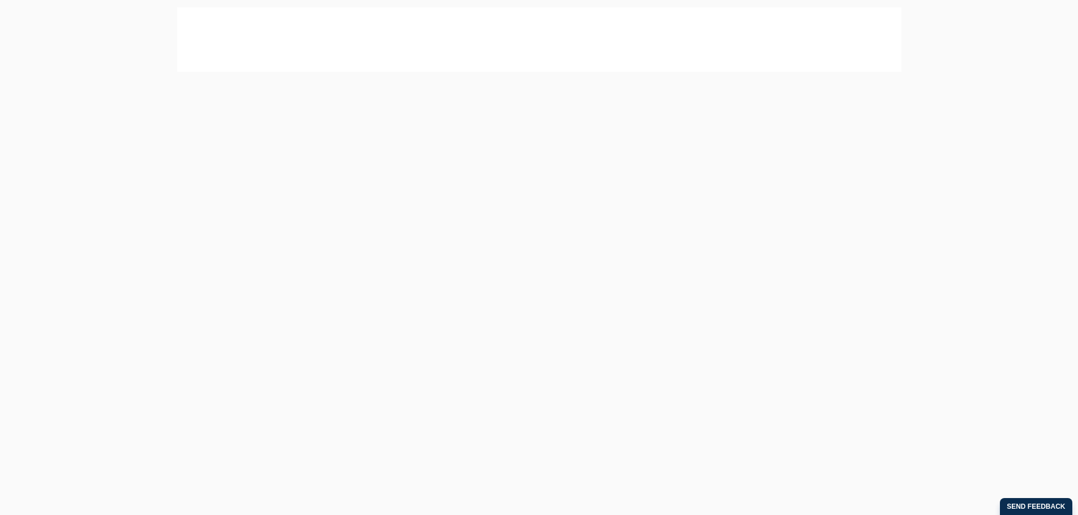
scroll to position [154, 0]
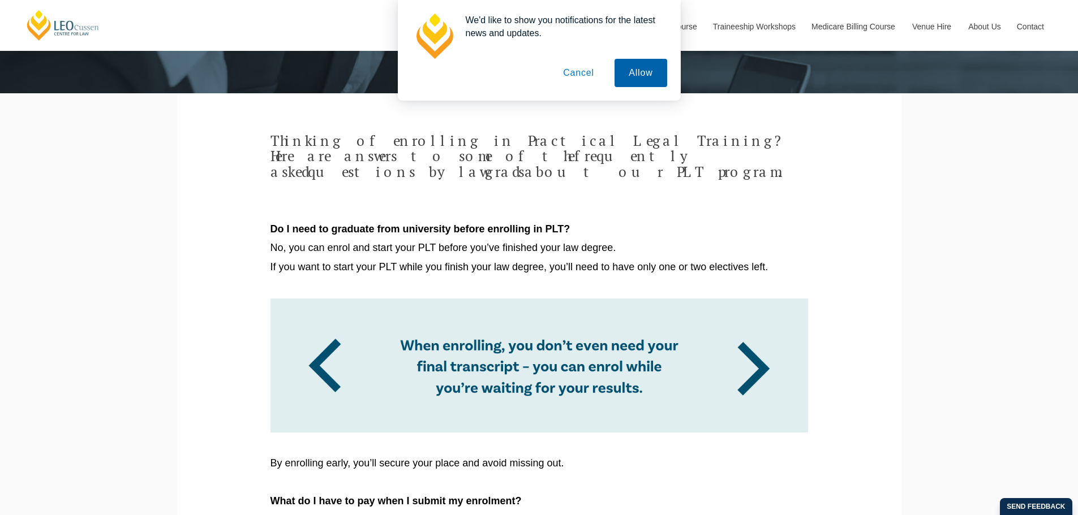
click at [637, 76] on button "Allow" at bounding box center [640, 73] width 52 height 28
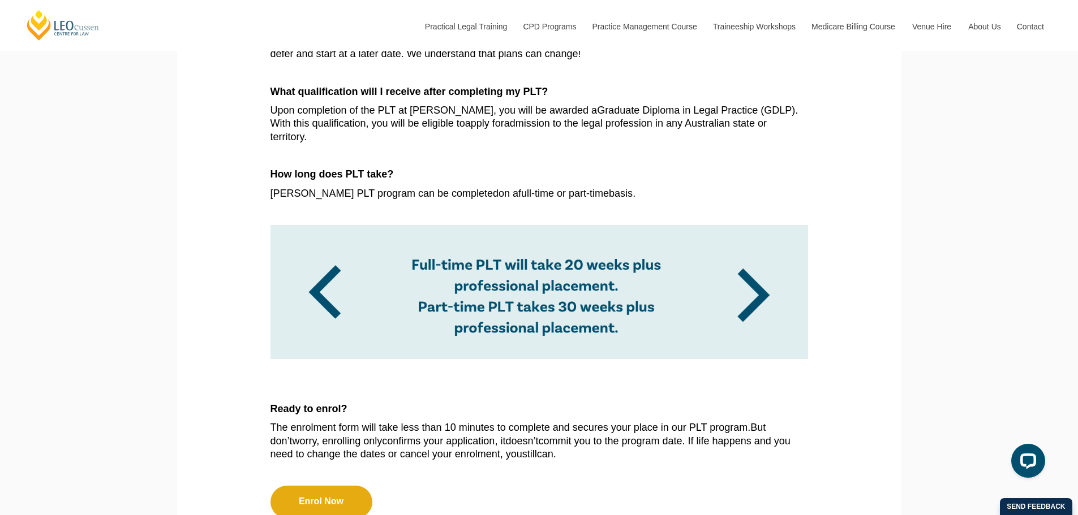
scroll to position [882, 0]
